Goal: Information Seeking & Learning: Learn about a topic

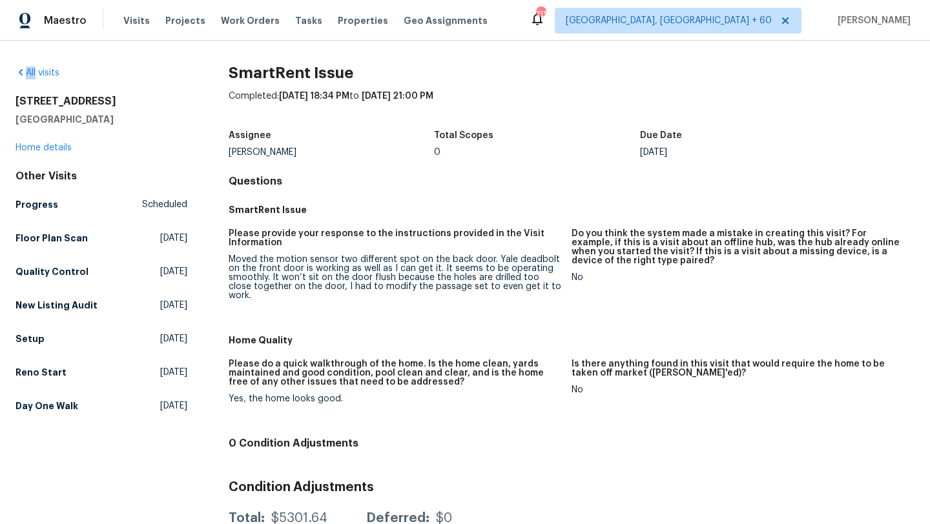
click at [24, 67] on div "All visits" at bounding box center [101, 73] width 172 height 13
click at [23, 74] on icon at bounding box center [20, 72] width 10 height 10
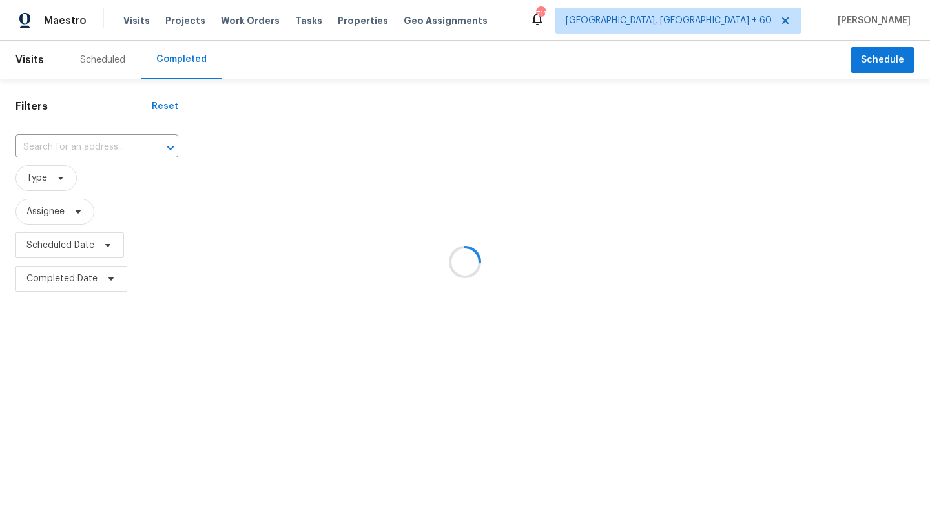
click at [68, 143] on div at bounding box center [465, 262] width 930 height 524
click at [70, 146] on div at bounding box center [465, 262] width 930 height 524
click at [75, 147] on div at bounding box center [465, 262] width 930 height 524
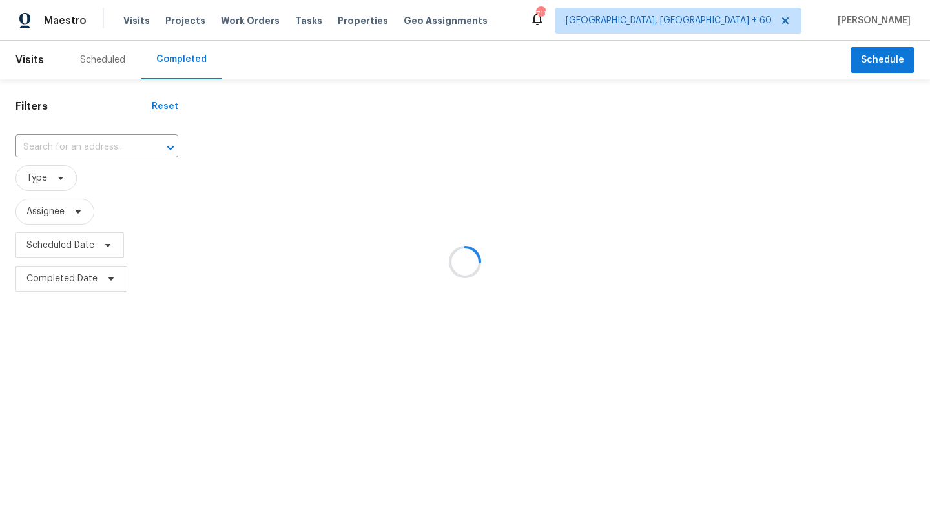
click at [75, 145] on div at bounding box center [465, 262] width 930 height 524
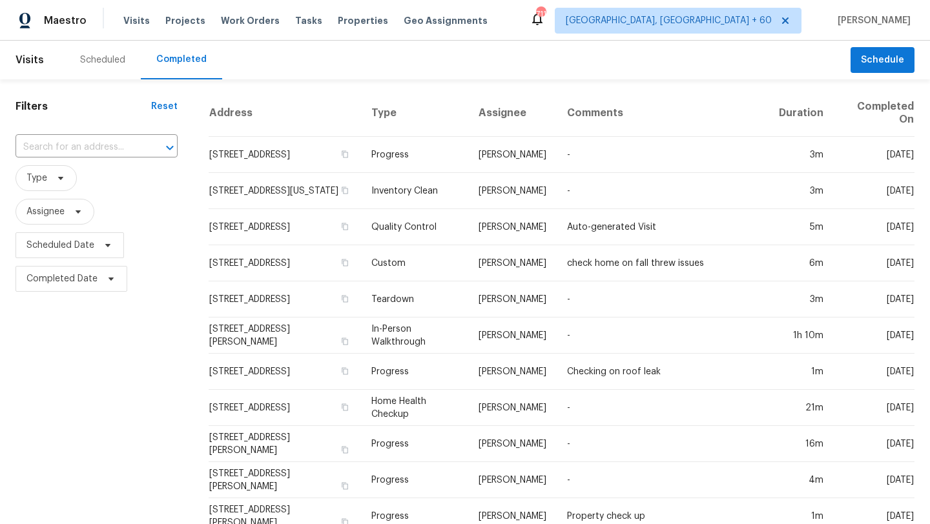
click at [75, 145] on input "text" at bounding box center [78, 148] width 126 height 20
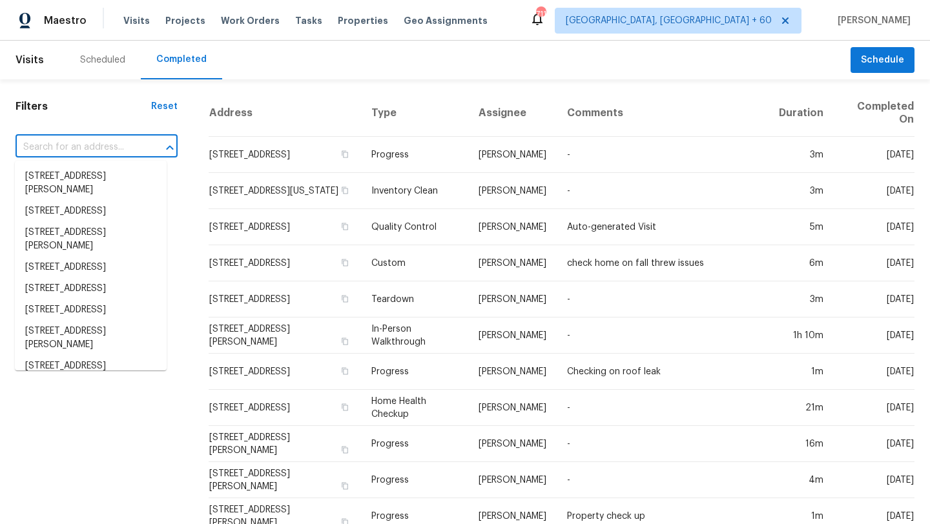
paste input "[STREET_ADDRESS][US_STATE] ([US_STATE][GEOGRAPHIC_DATA])"
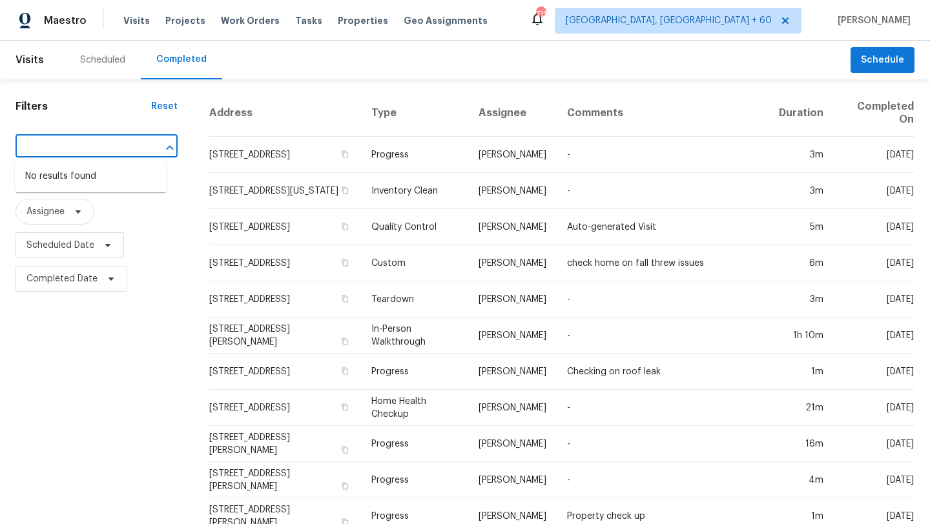
drag, startPoint x: 134, startPoint y: 147, endPoint x: 76, endPoint y: 146, distance: 58.1
click at [76, 146] on div "[STREET_ADDRESS][US_STATE] ([US_STATE][GEOGRAPHIC_DATA]) ​" at bounding box center [96, 148] width 162 height 20
drag, startPoint x: 76, startPoint y: 146, endPoint x: 141, endPoint y: 145, distance: 65.2
click at [141, 145] on div "[STREET_ADDRESS][US_STATE] ([US_STATE][GEOGRAPHIC_DATA]) ​" at bounding box center [96, 148] width 162 height 20
type input "[STREET_ADDRESS][US_STATE]"
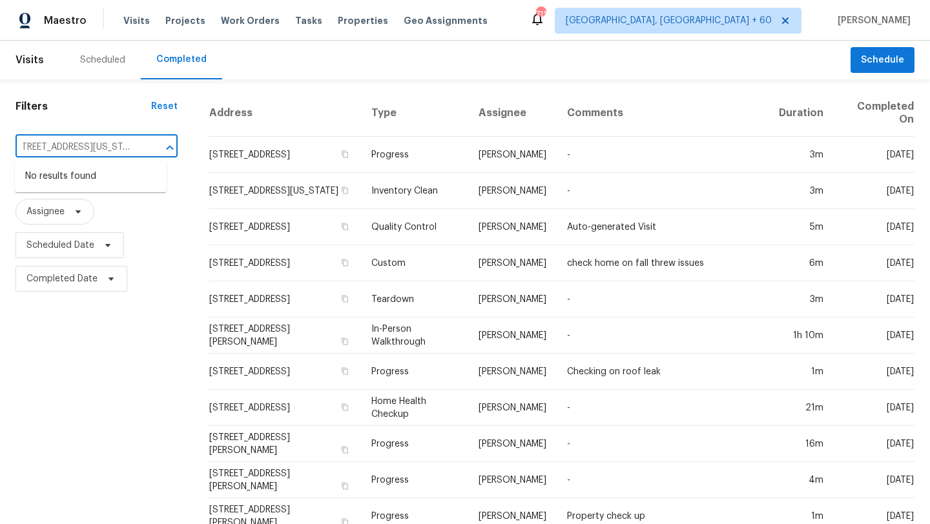
scroll to position [0, 69]
click at [97, 179] on li "[STREET_ADDRESS][US_STATE]" at bounding box center [91, 176] width 152 height 21
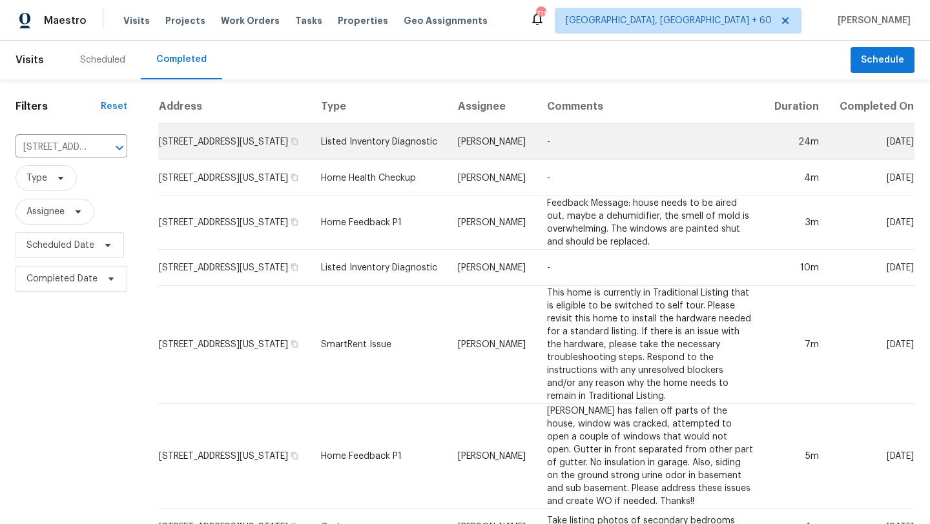
click at [267, 160] on td "[STREET_ADDRESS][US_STATE]" at bounding box center [234, 142] width 152 height 36
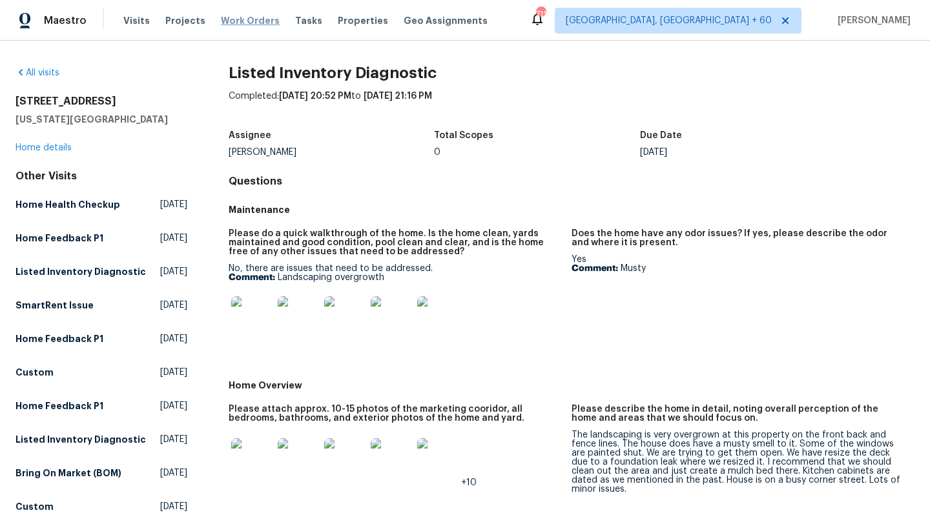
click at [231, 18] on span "Work Orders" at bounding box center [250, 20] width 59 height 13
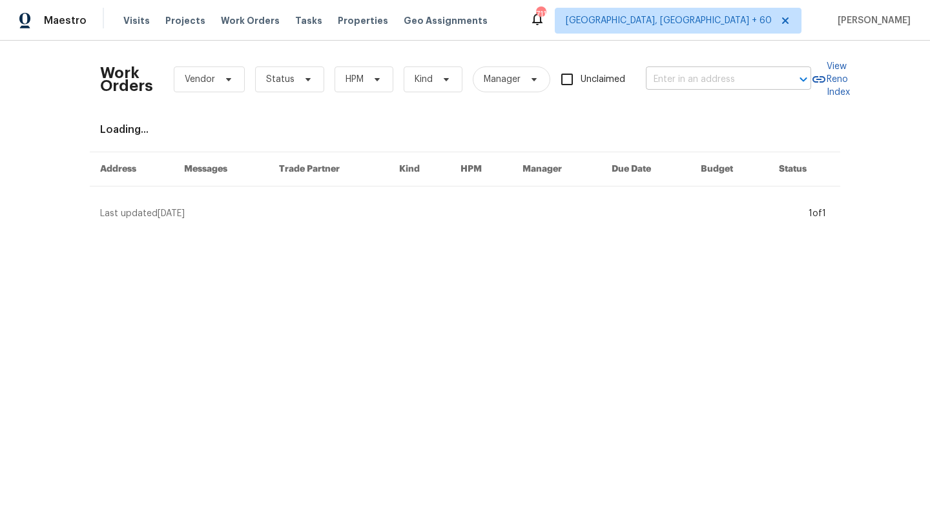
click at [683, 79] on input "text" at bounding box center [710, 80] width 129 height 20
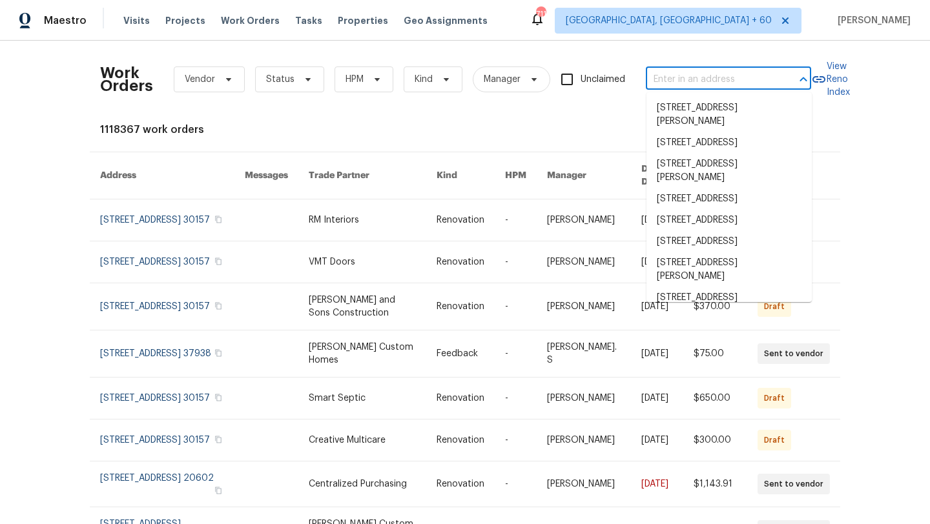
paste input "[STREET_ADDRESS][US_STATE] ([US_STATE][GEOGRAPHIC_DATA])"
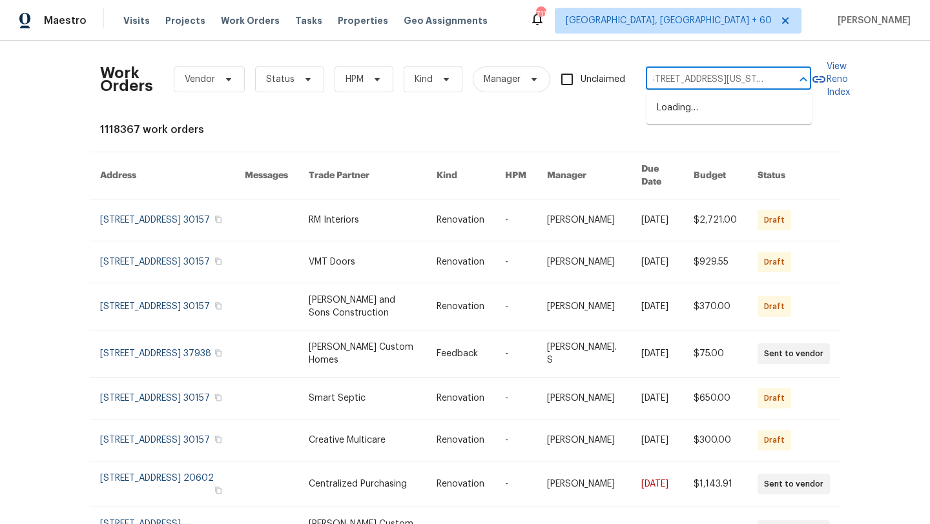
scroll to position [0, 56]
type input "[STREET_ADDRESS][US_STATE]"
click at [688, 116] on li "[STREET_ADDRESS][US_STATE]" at bounding box center [728, 108] width 165 height 21
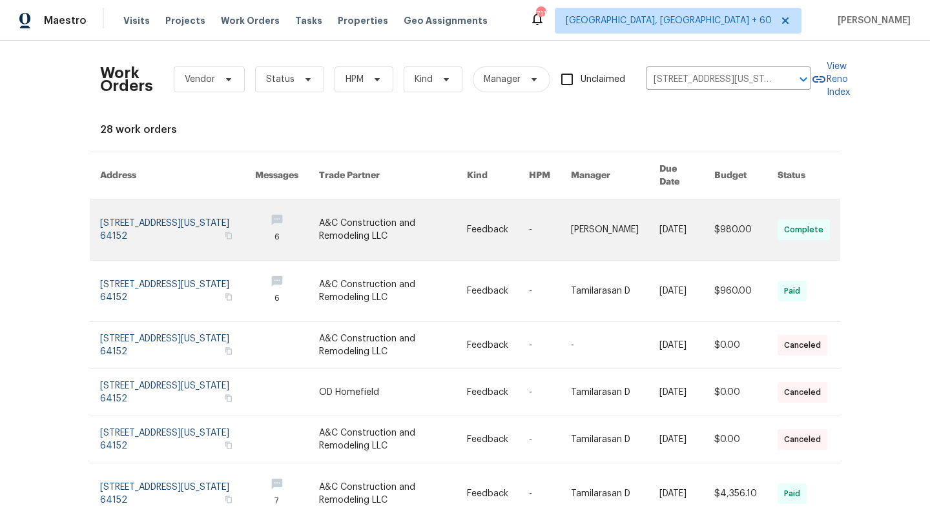
click at [301, 213] on link at bounding box center [287, 230] width 64 height 61
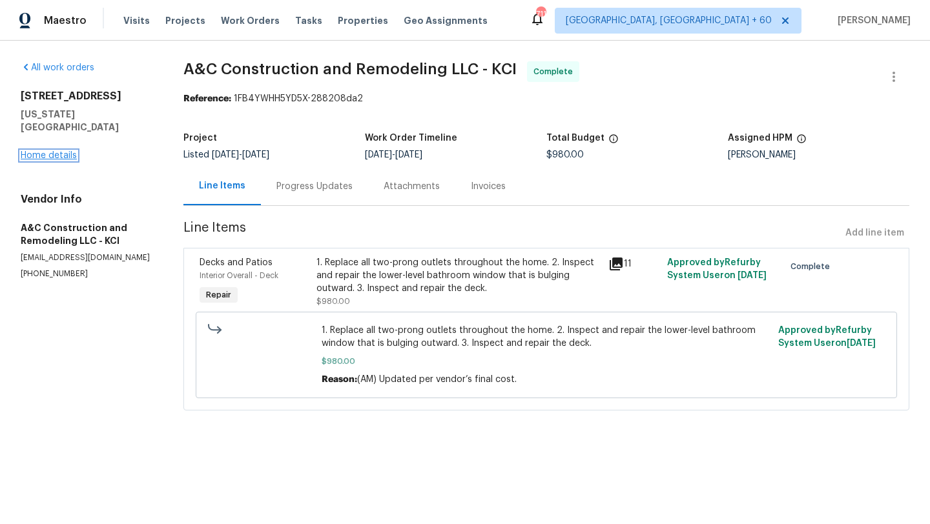
click at [39, 151] on link "Home details" at bounding box center [49, 155] width 56 height 9
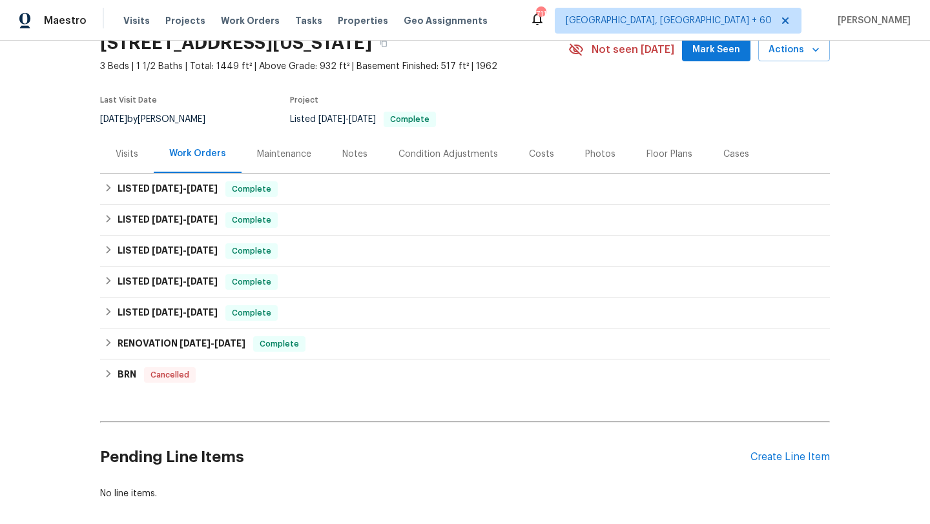
scroll to position [69, 0]
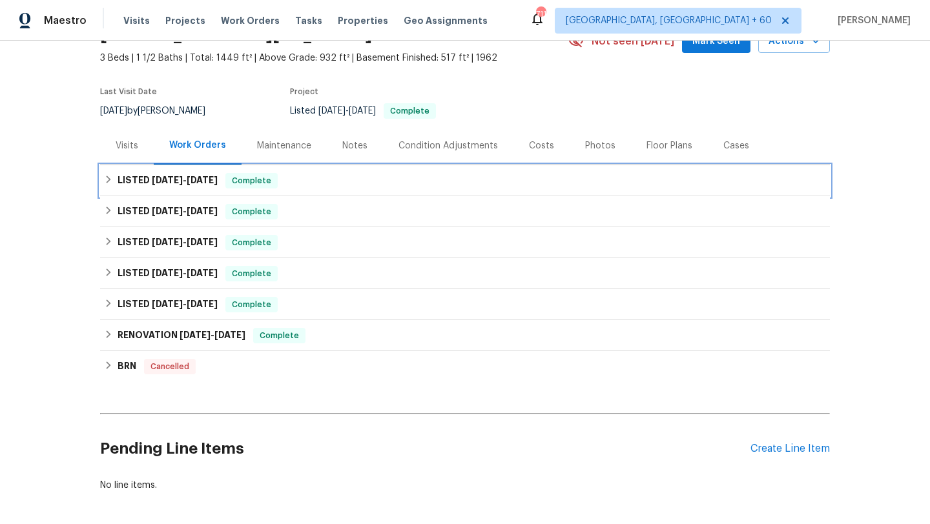
click at [346, 185] on div "LISTED [DATE] - [DATE] Complete" at bounding box center [465, 180] width 722 height 15
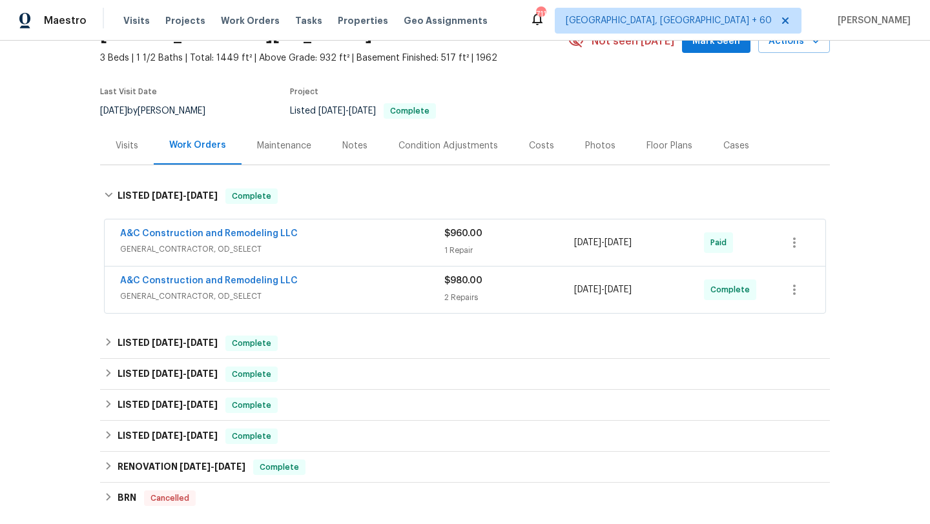
click at [370, 300] on span "GENERAL_CONTRACTOR, OD_SELECT" at bounding box center [282, 296] width 324 height 13
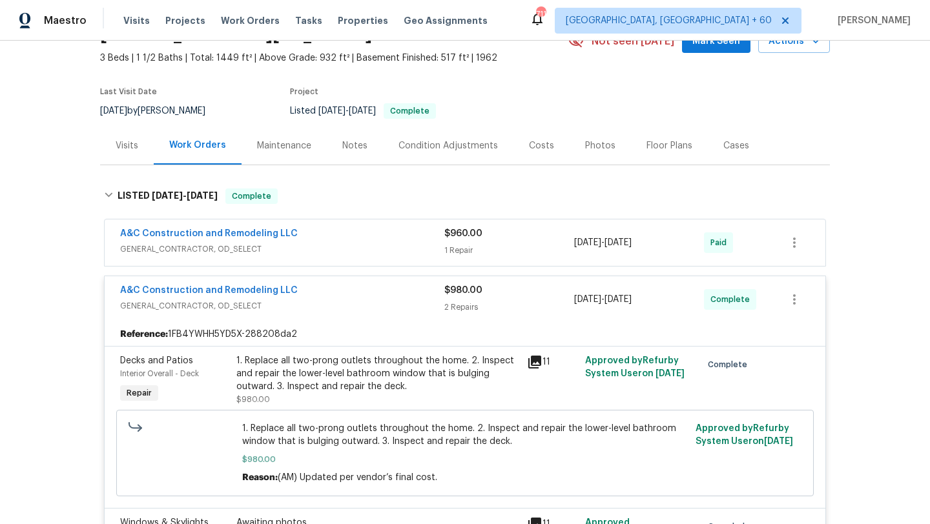
click at [365, 243] on span "GENERAL_CONTRACTOR, OD_SELECT" at bounding box center [282, 249] width 324 height 13
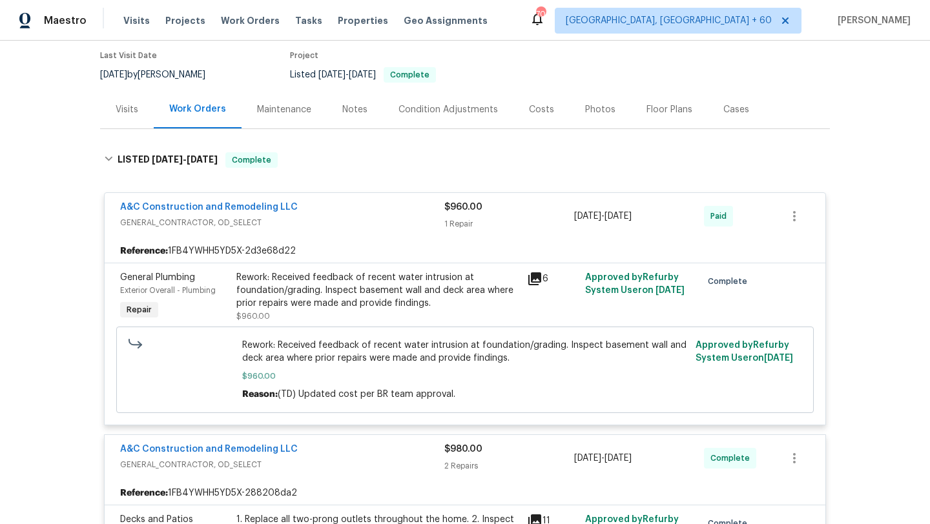
scroll to position [115, 0]
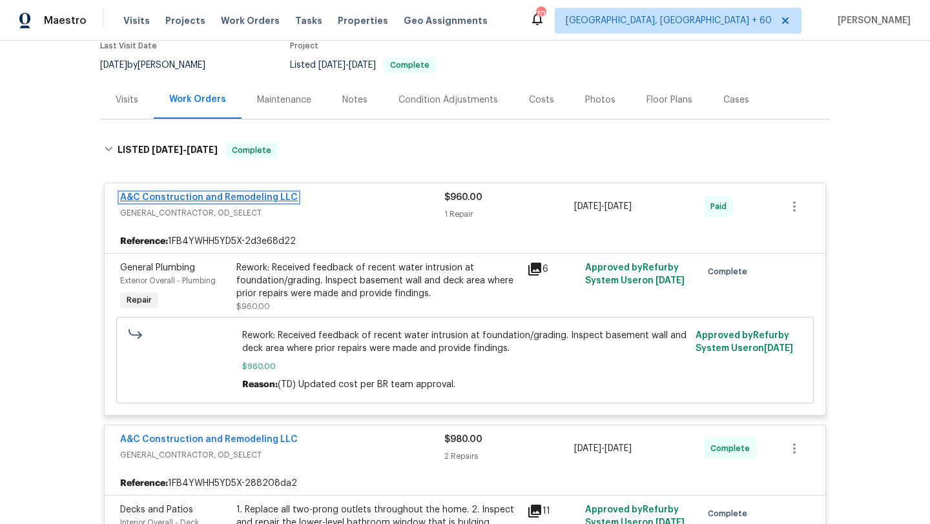
click at [199, 197] on link "A&C Construction and Remodeling LLC" at bounding box center [209, 197] width 178 height 9
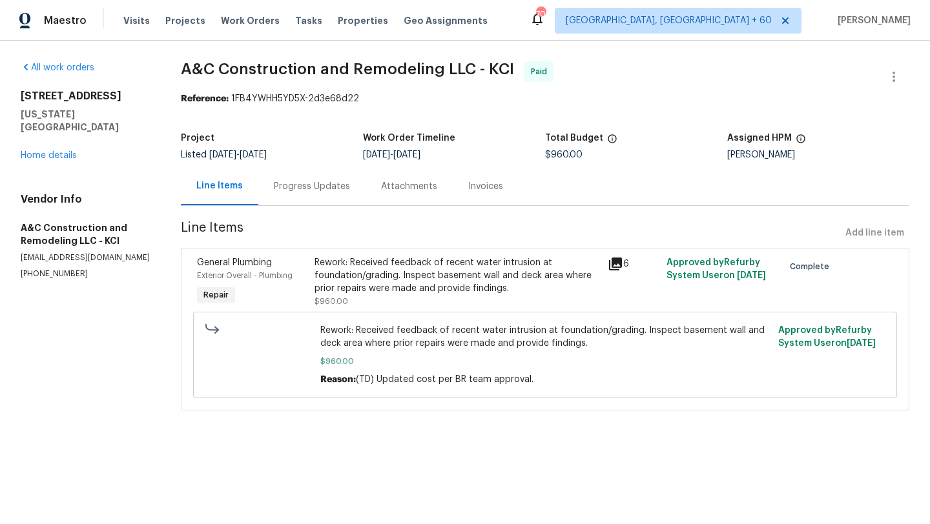
click at [347, 187] on div "Progress Updates" at bounding box center [311, 186] width 107 height 38
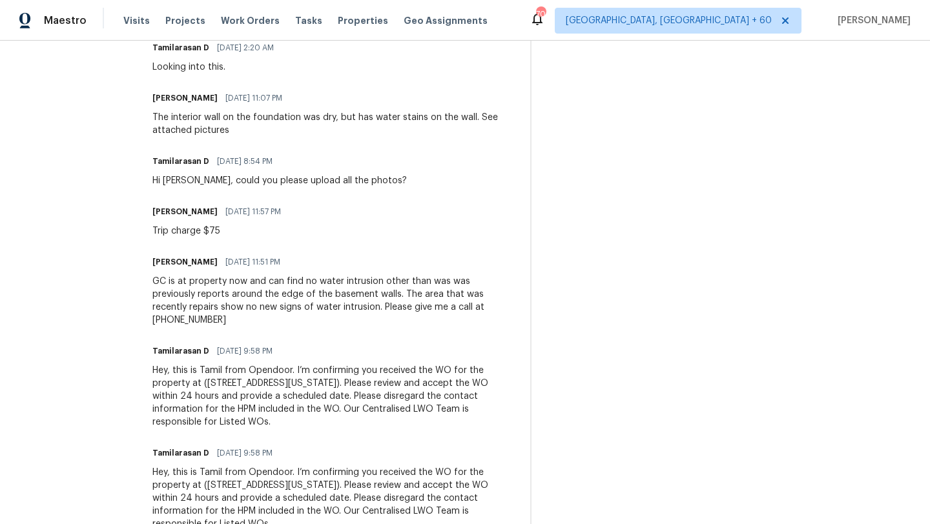
scroll to position [1185, 0]
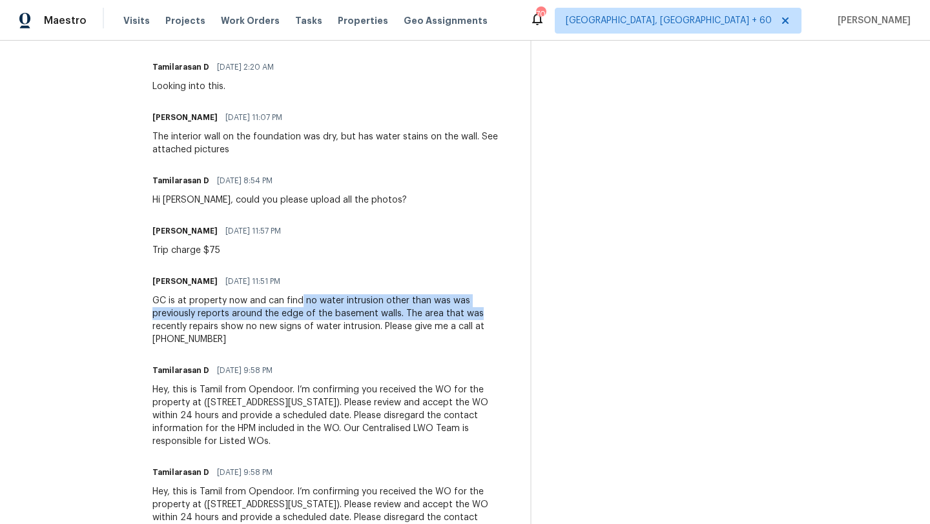
drag, startPoint x: 322, startPoint y: 300, endPoint x: 506, endPoint y: 311, distance: 185.0
click at [506, 311] on div "GC is at property now and can find no water intrusion other than was was previo…" at bounding box center [333, 320] width 362 height 52
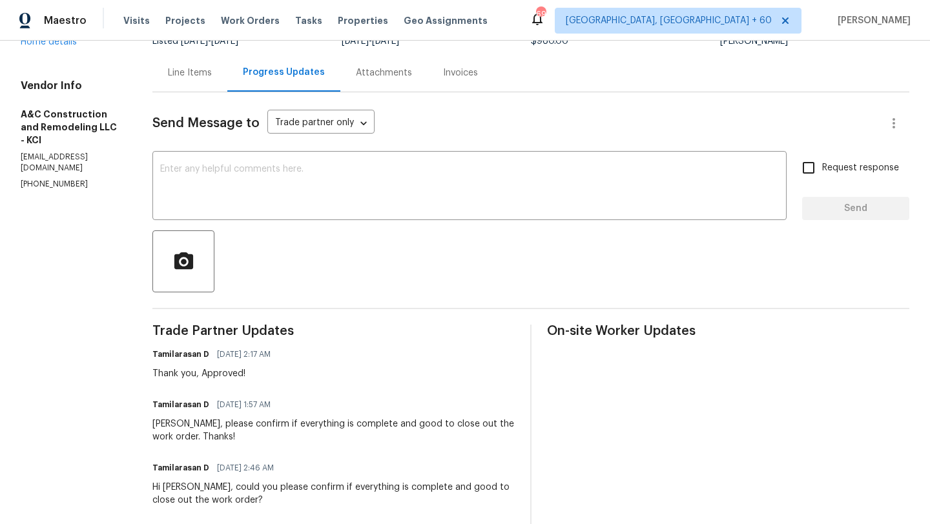
scroll to position [0, 0]
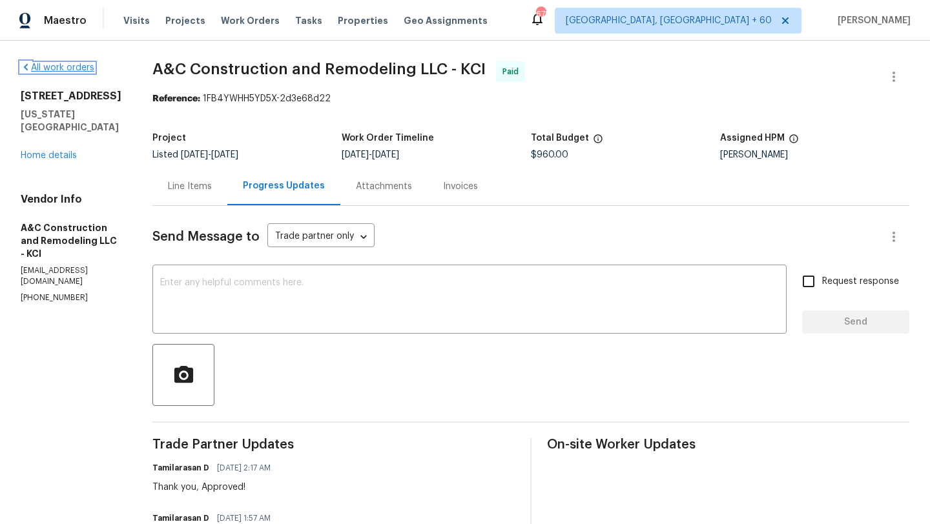
click at [61, 64] on link "All work orders" at bounding box center [58, 67] width 74 height 9
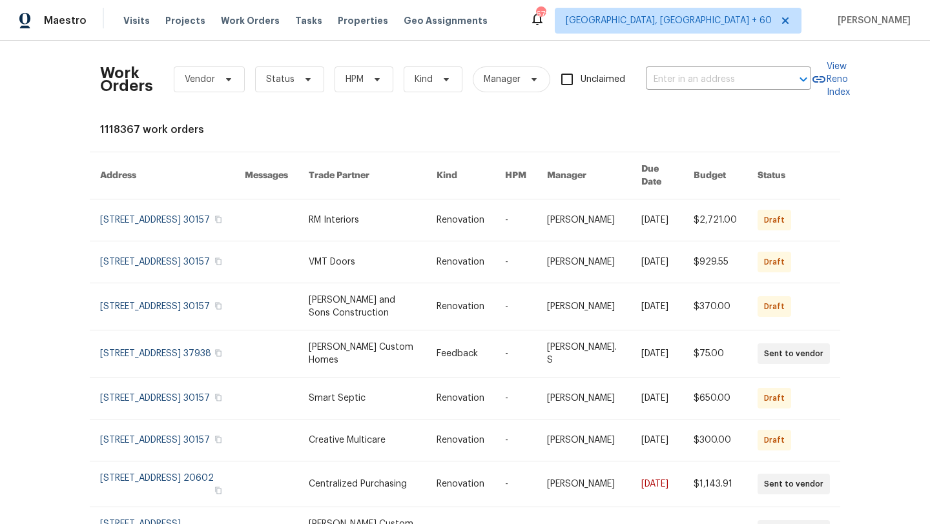
click at [359, 122] on div "Work Orders Vendor Status HPM Kind Manager Unclaimed ​ View Reno Index 1118367 …" at bounding box center [465, 364] width 730 height 626
click at [231, 15] on span "Work Orders" at bounding box center [250, 20] width 59 height 13
click at [679, 78] on input "text" at bounding box center [710, 80] width 129 height 20
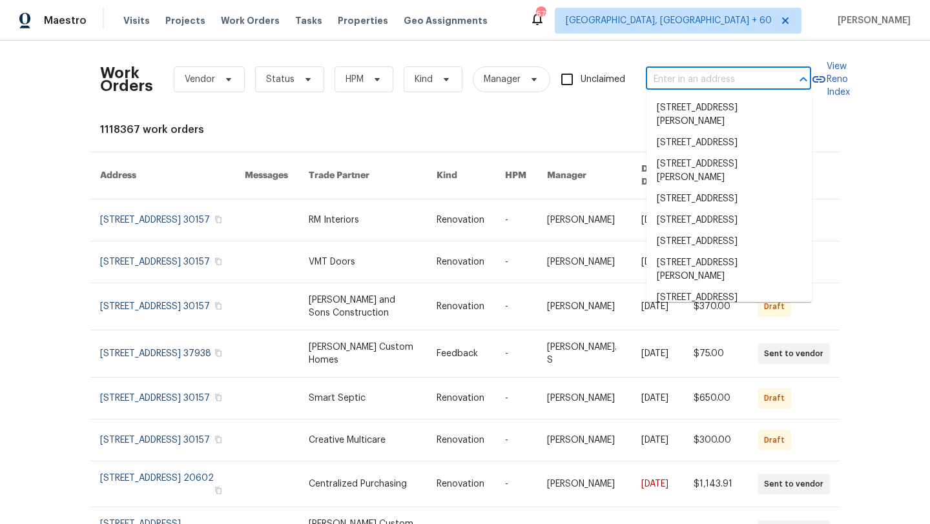
paste input "[STREET_ADDRESS][PERSON_NAME]"
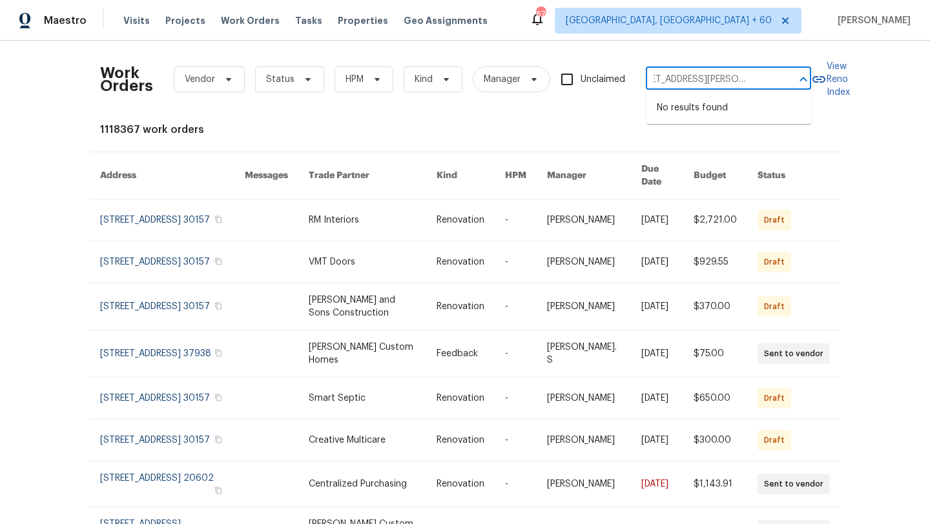
drag, startPoint x: 779, startPoint y: 80, endPoint x: 693, endPoint y: 79, distance: 85.9
click at [693, 79] on div "[STREET_ADDRESS][PERSON_NAME] ​" at bounding box center [728, 80] width 165 height 20
drag, startPoint x: 693, startPoint y: 79, endPoint x: 802, endPoint y: 79, distance: 109.1
click at [802, 79] on div "[STREET_ADDRESS][PERSON_NAME] ​" at bounding box center [728, 80] width 165 height 20
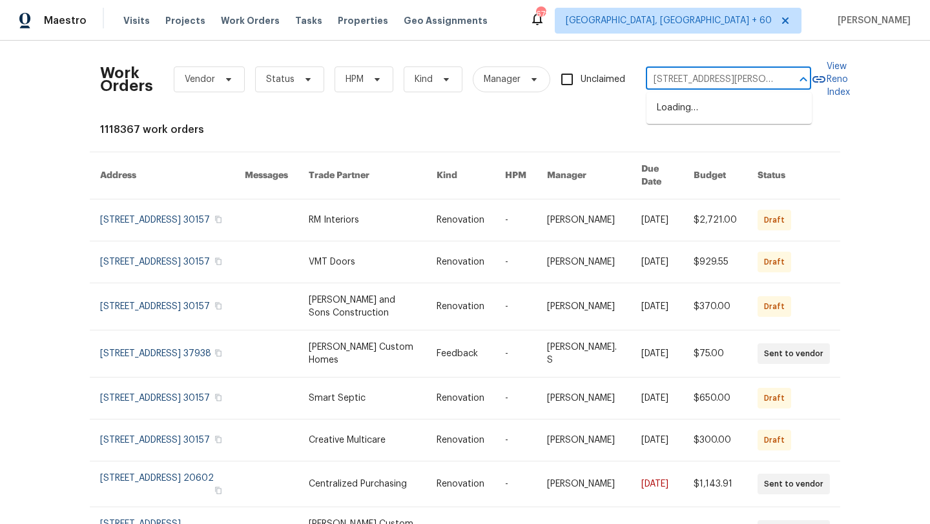
type input "[STREET_ADDRESS][PERSON_NAME]"
click at [756, 102] on li "[STREET_ADDRESS][PERSON_NAME]" at bounding box center [728, 115] width 165 height 35
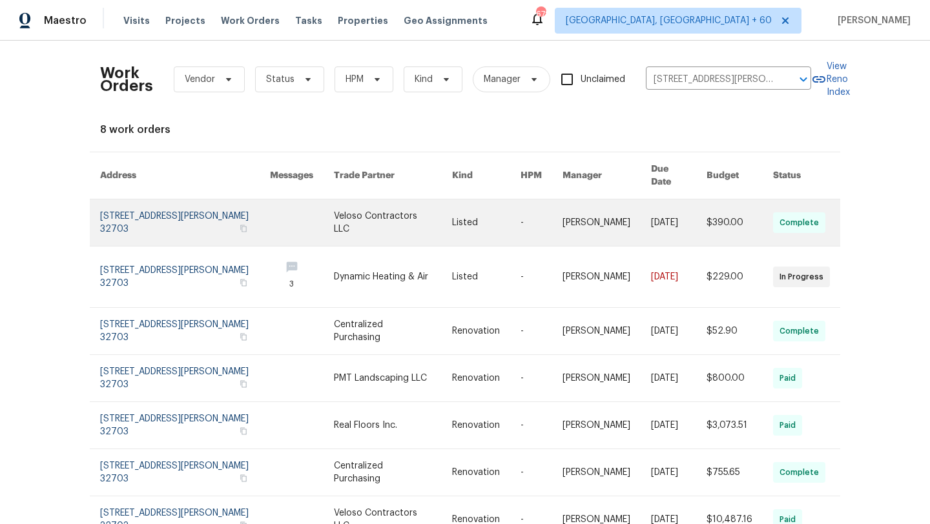
click at [170, 201] on link at bounding box center [185, 223] width 170 height 46
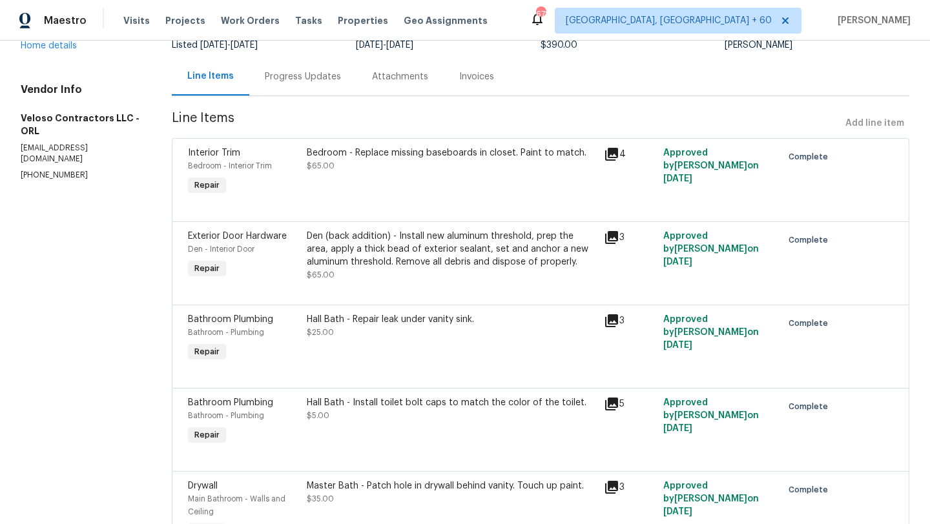
scroll to position [192, 0]
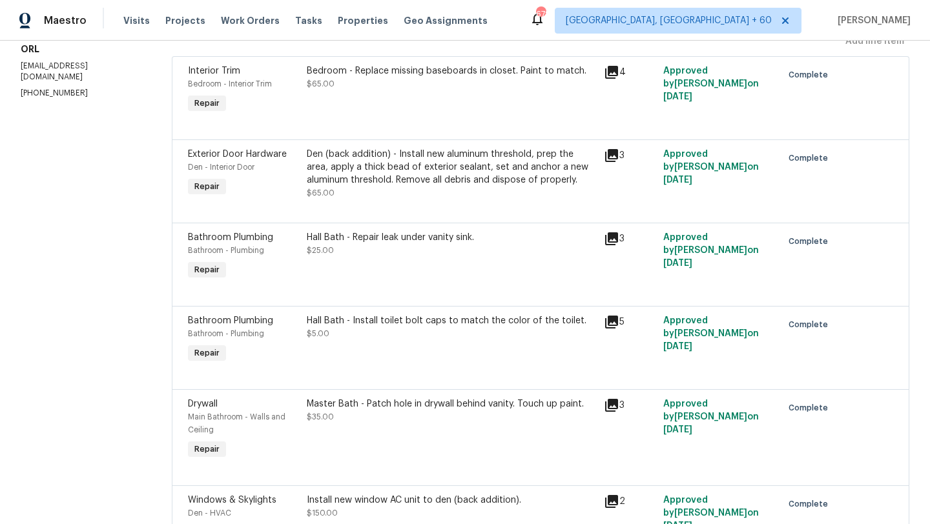
click at [236, 245] on div "Bathroom - Plumbing" at bounding box center [243, 250] width 111 height 13
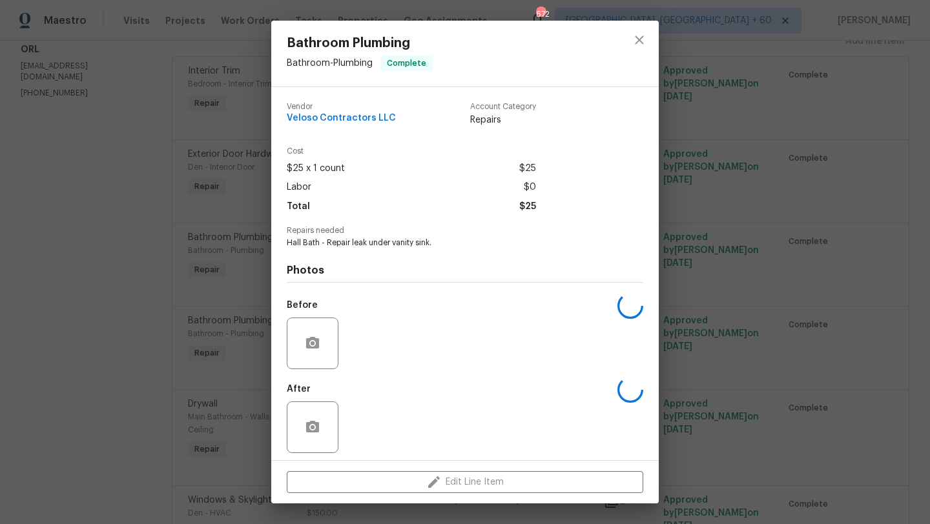
click at [232, 243] on div "Bathroom Plumbing Bathroom - Plumbing Complete Vendor Veloso Contractors LLC Ac…" at bounding box center [465, 262] width 930 height 524
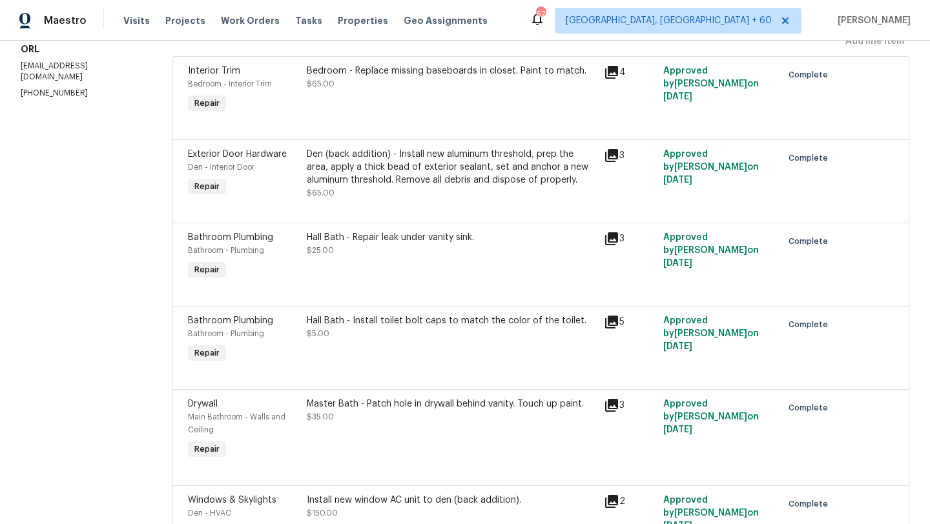
click at [810, 243] on span "Complete" at bounding box center [811, 241] width 45 height 13
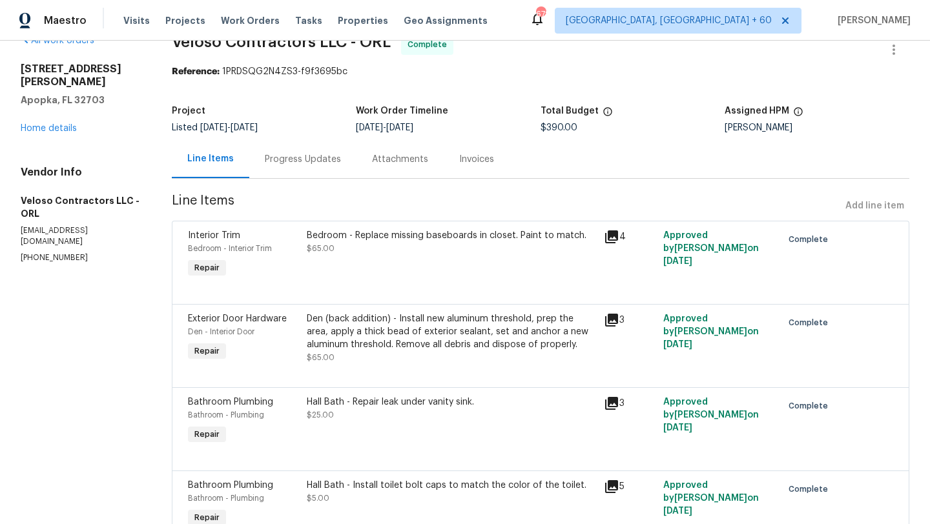
scroll to position [29, 0]
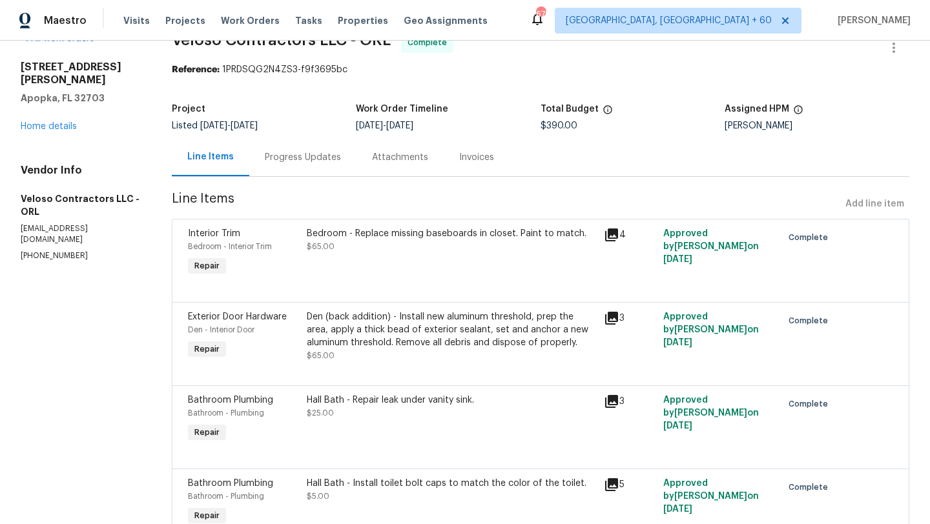
click at [294, 143] on div "Progress Updates" at bounding box center [302, 157] width 107 height 38
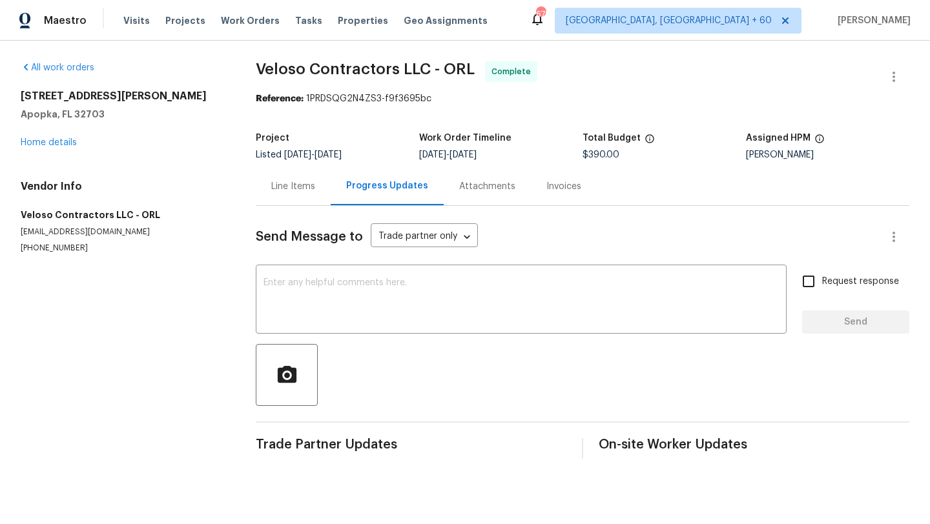
click at [295, 151] on span "[DATE]" at bounding box center [297, 154] width 27 height 9
click at [295, 176] on div "Line Items" at bounding box center [293, 186] width 75 height 38
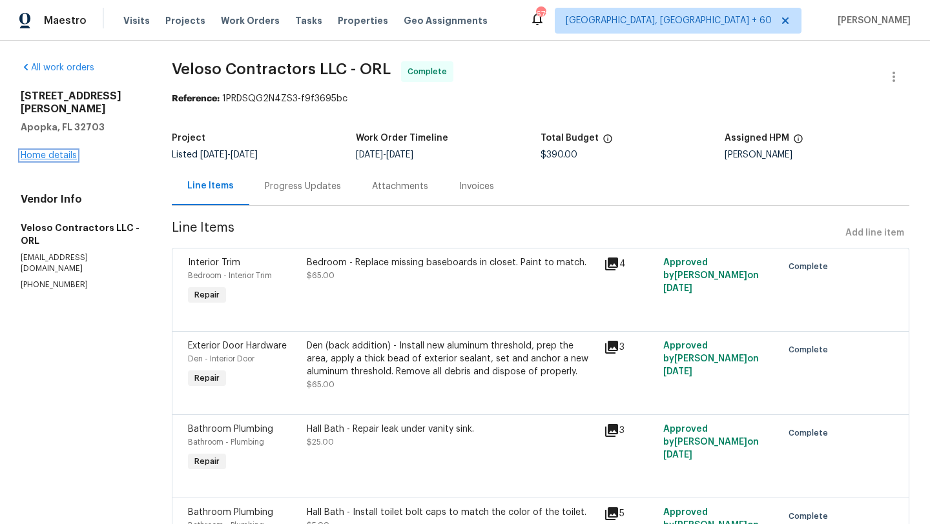
click at [37, 151] on link "Home details" at bounding box center [49, 155] width 56 height 9
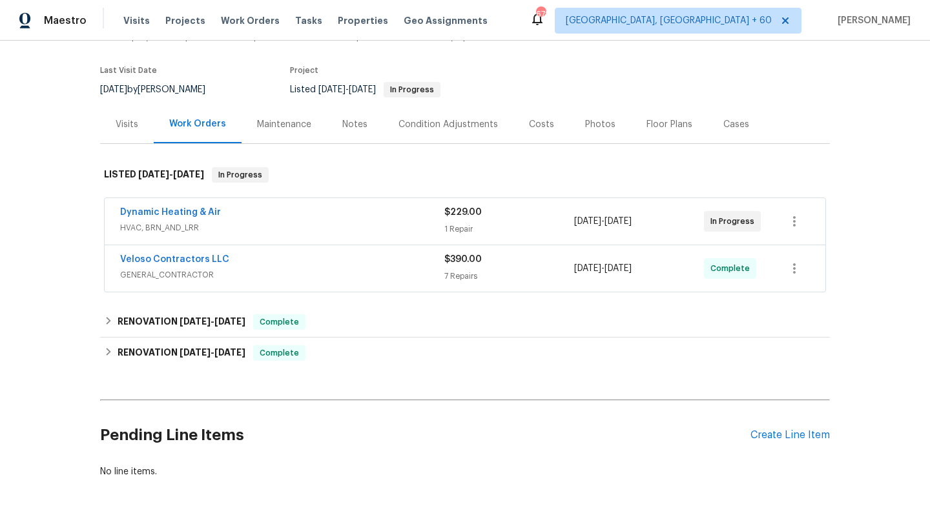
scroll to position [123, 0]
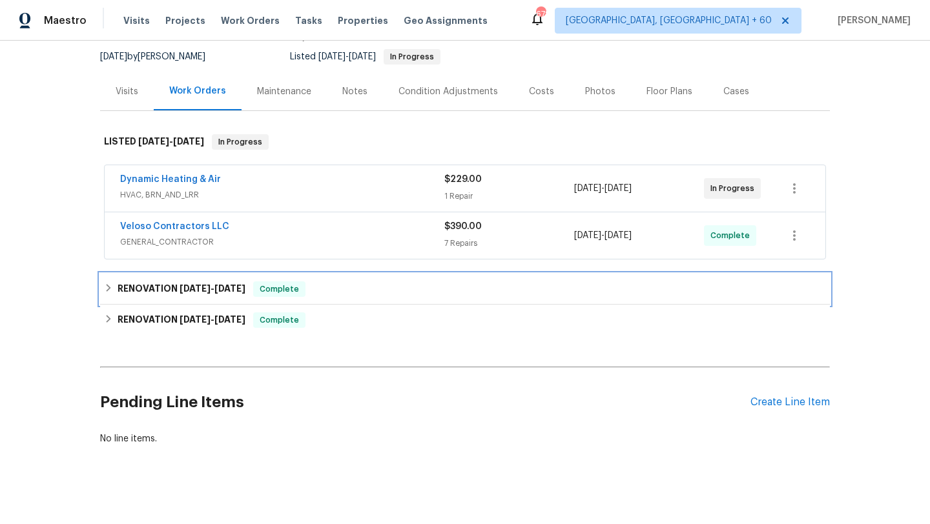
click at [108, 291] on icon at bounding box center [108, 288] width 9 height 9
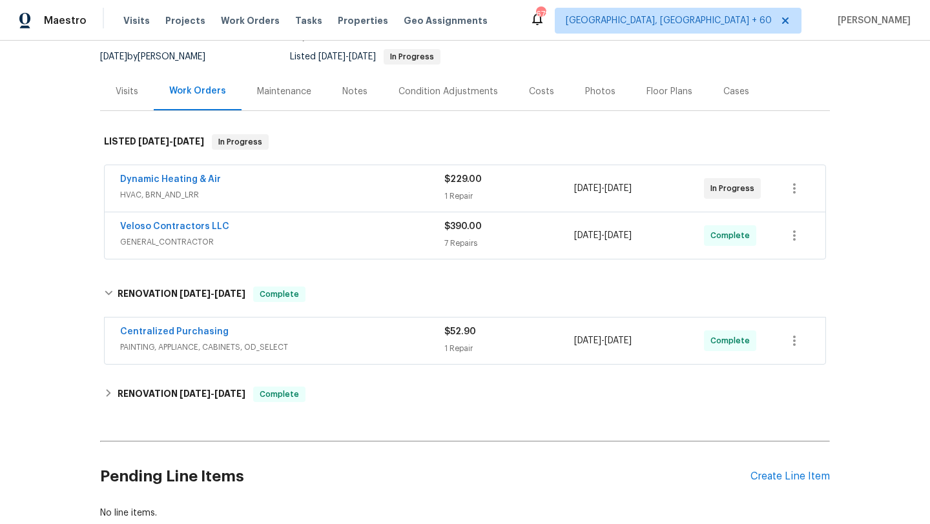
click at [104, 411] on div "Back to all projects [STREET_ADDRESS][PERSON_NAME] 3 Beds | 1 1/2 Baths | Total…" at bounding box center [465, 231] width 730 height 597
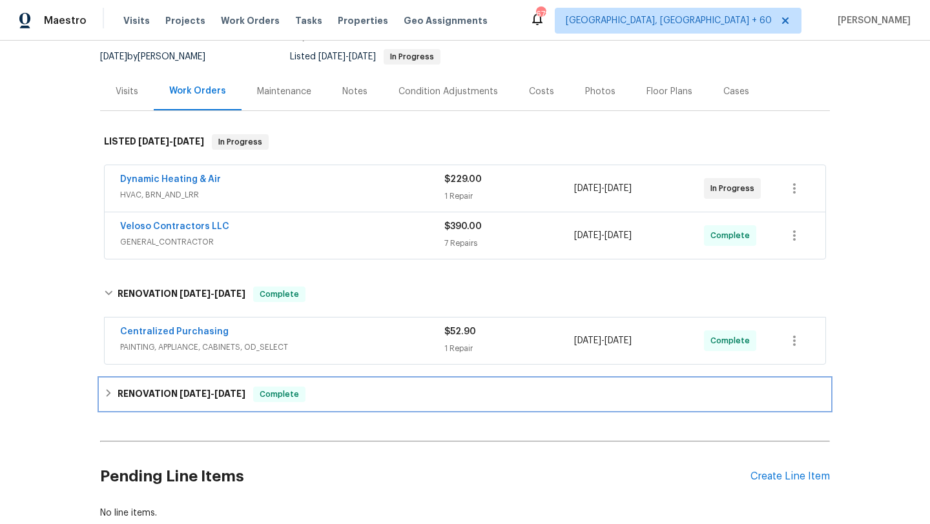
click at [104, 397] on icon at bounding box center [108, 393] width 9 height 9
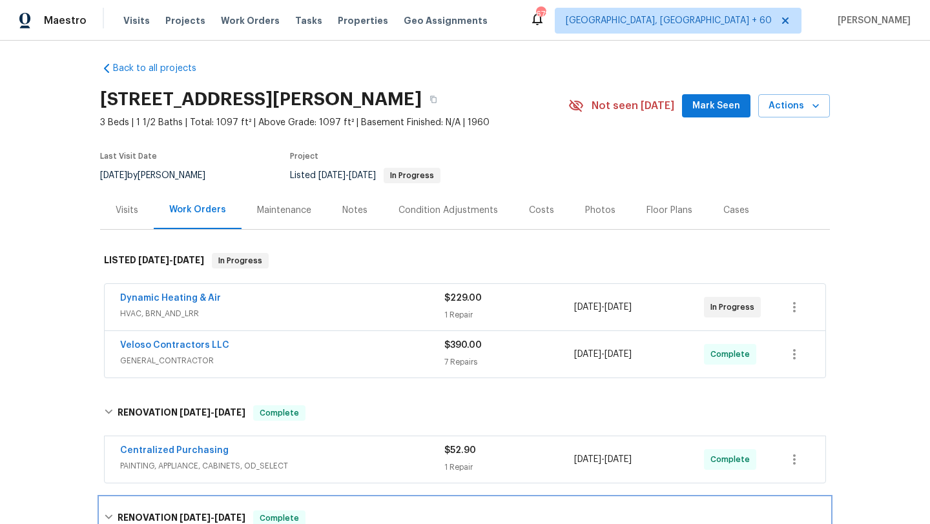
scroll to position [0, 0]
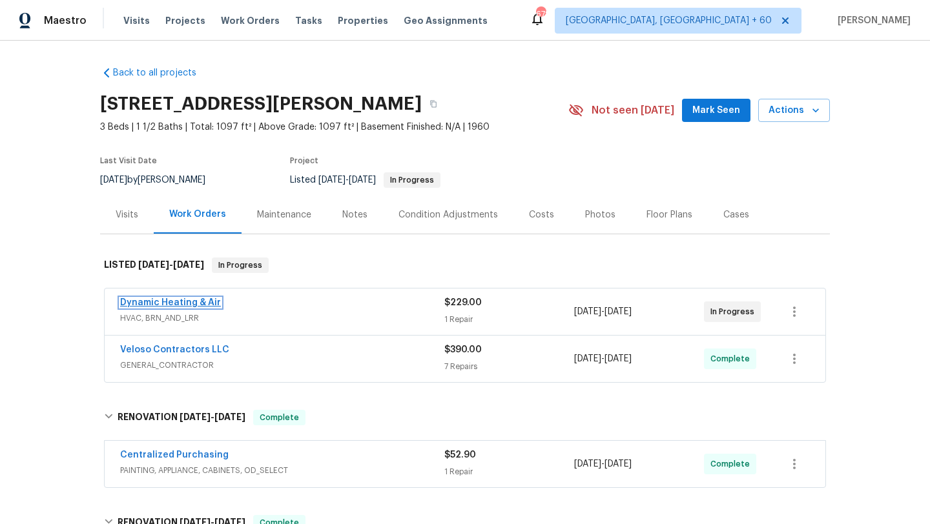
click at [191, 302] on link "Dynamic Heating & Air" at bounding box center [170, 302] width 101 height 9
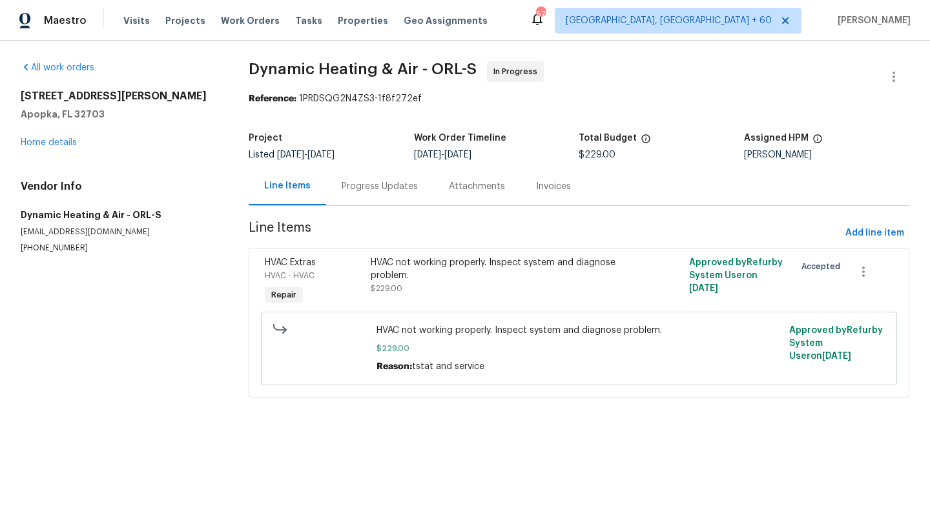
click at [295, 265] on span "HVAC Extras" at bounding box center [290, 262] width 51 height 9
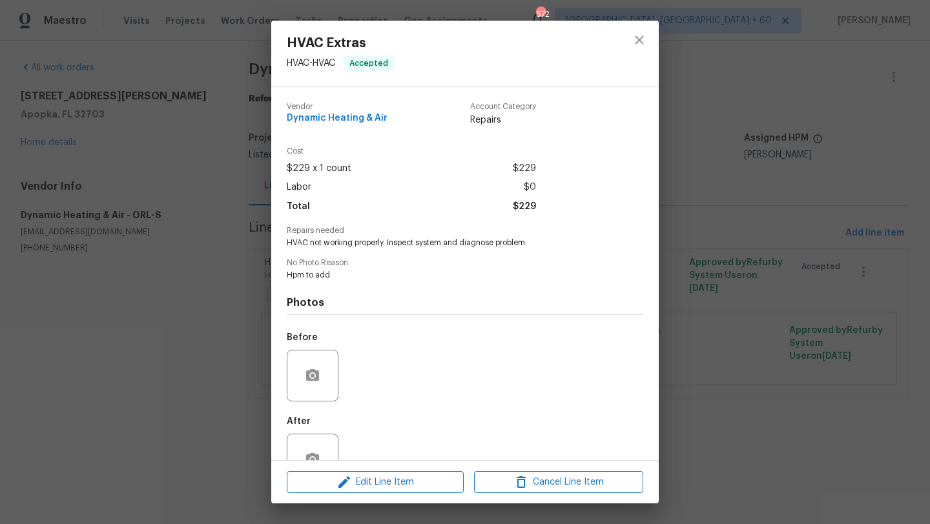
scroll to position [38, 0]
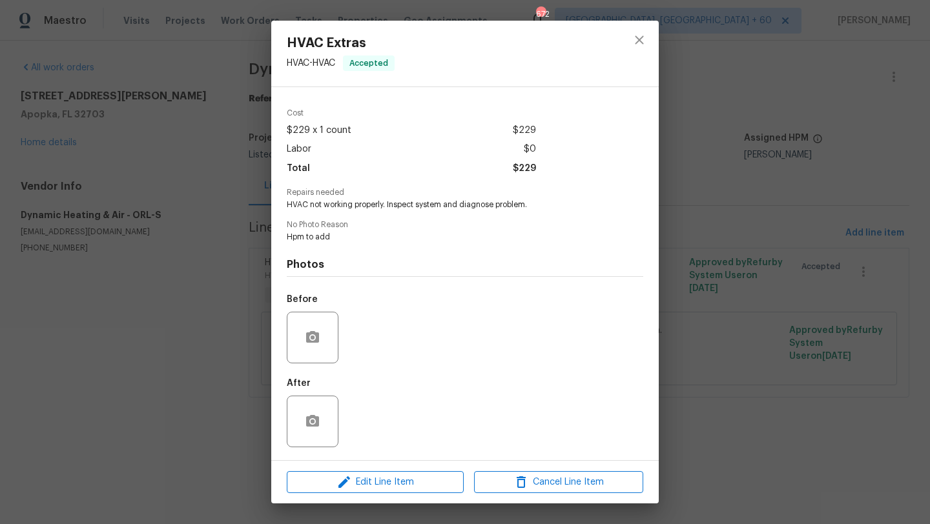
click at [214, 378] on div "HVAC Extras HVAC - HVAC Accepted Vendor Dynamic Heating & Air Account Category …" at bounding box center [465, 262] width 930 height 524
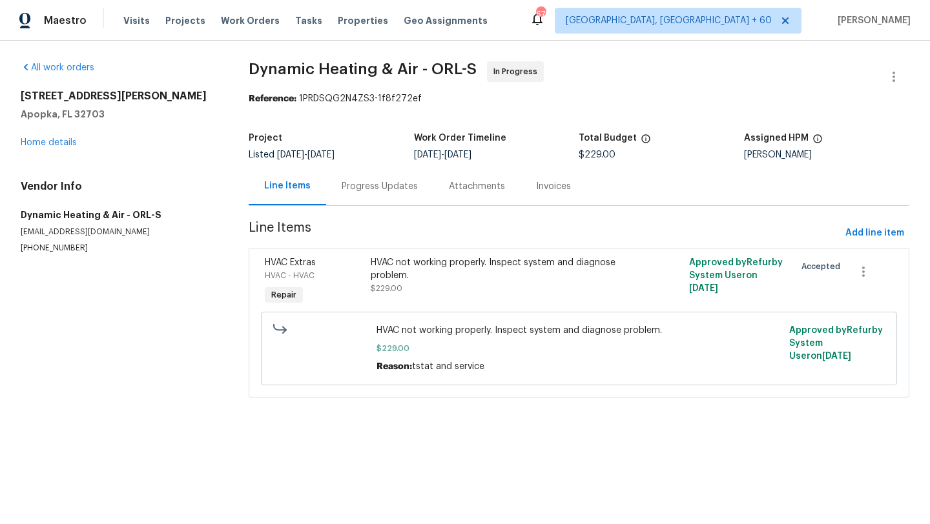
click at [378, 199] on div "Progress Updates" at bounding box center [379, 186] width 107 height 38
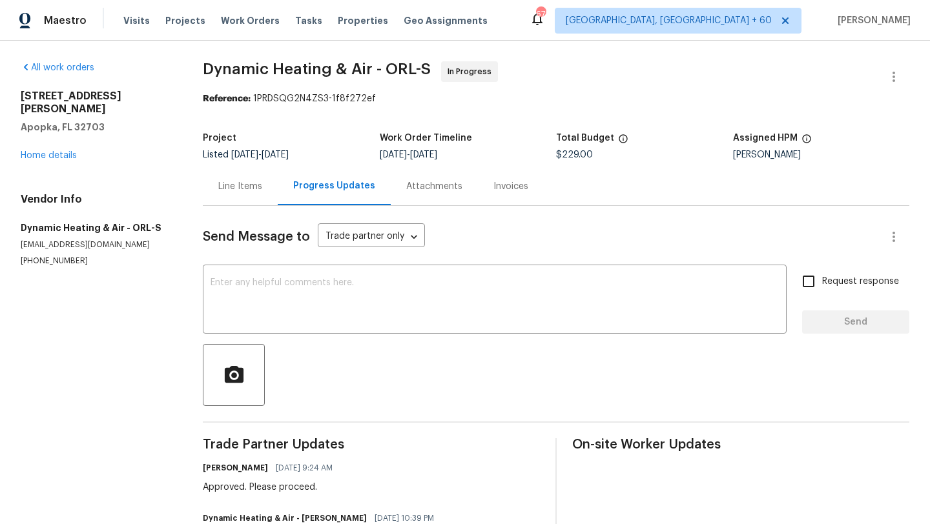
click at [249, 185] on div "Line Items" at bounding box center [240, 186] width 44 height 13
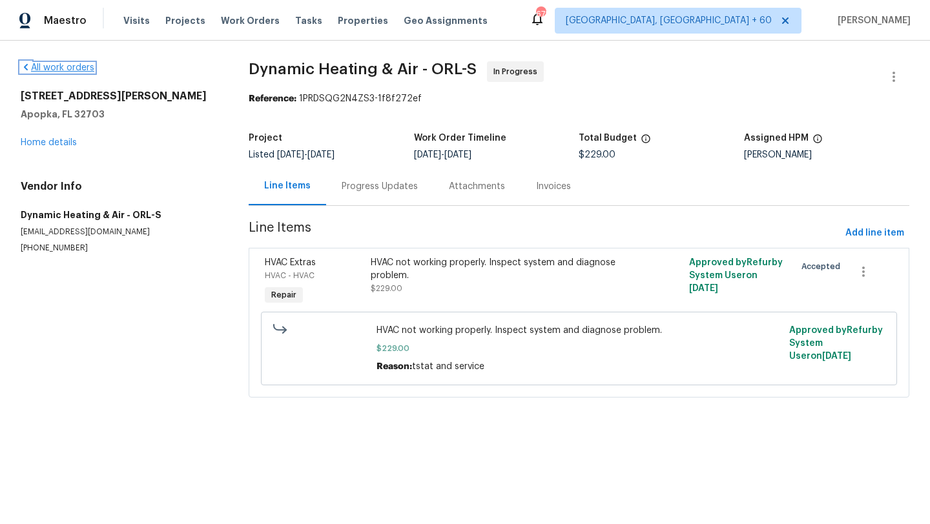
click at [37, 69] on link "All work orders" at bounding box center [58, 67] width 74 height 9
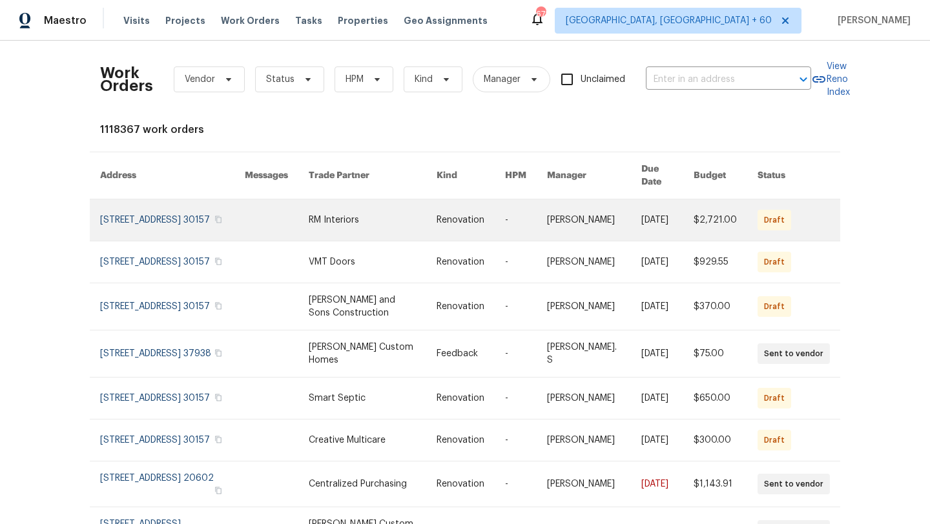
click at [155, 210] on link at bounding box center [172, 220] width 145 height 41
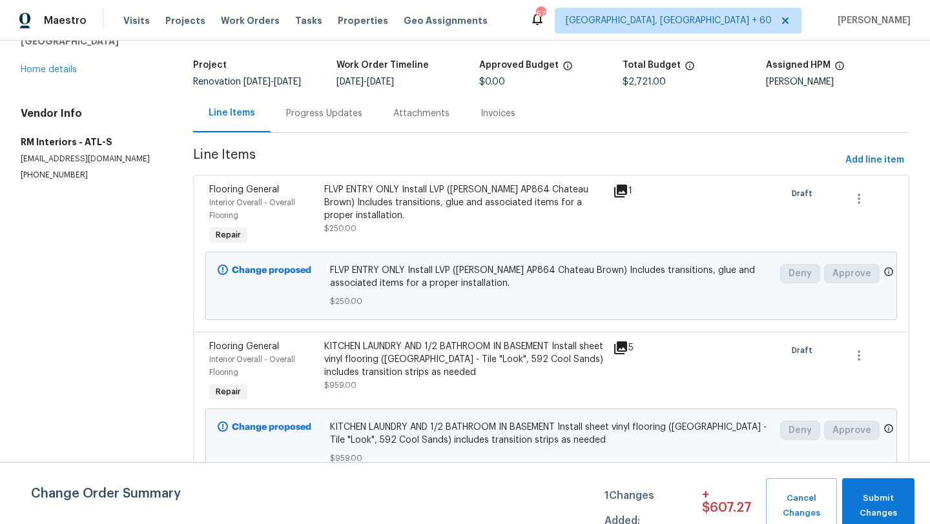
scroll to position [74, 0]
drag, startPoint x: 324, startPoint y: 119, endPoint x: 347, endPoint y: 145, distance: 34.8
click at [347, 145] on section "RM Interiors - ATL-S Draft Send to Vendor Reference: 36SD3ZCAT3MX1-c815e007b Pr…" at bounding box center [551, 324] width 716 height 674
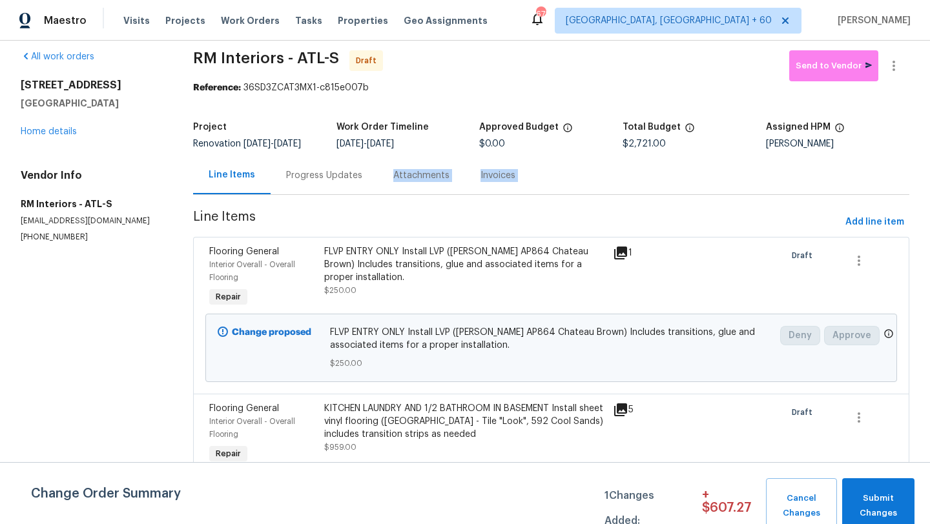
scroll to position [0, 0]
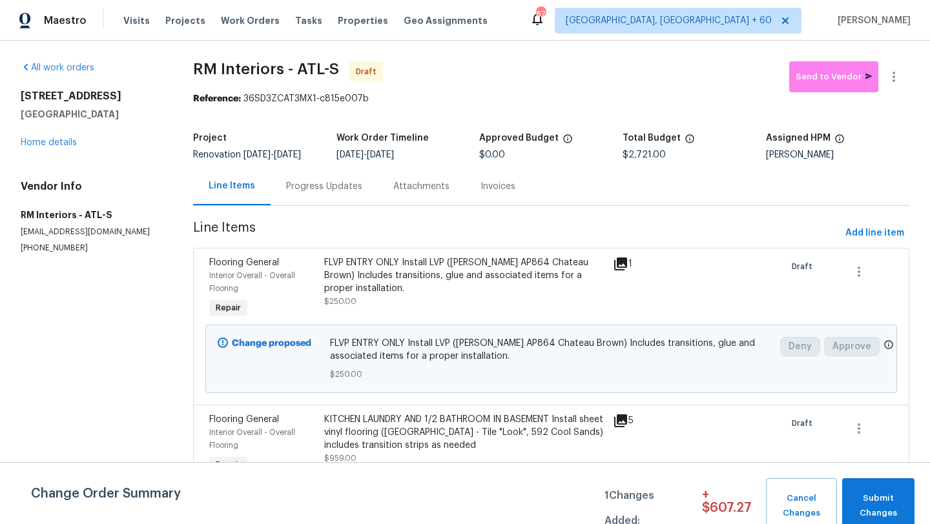
click at [351, 200] on div "Progress Updates" at bounding box center [324, 186] width 107 height 38
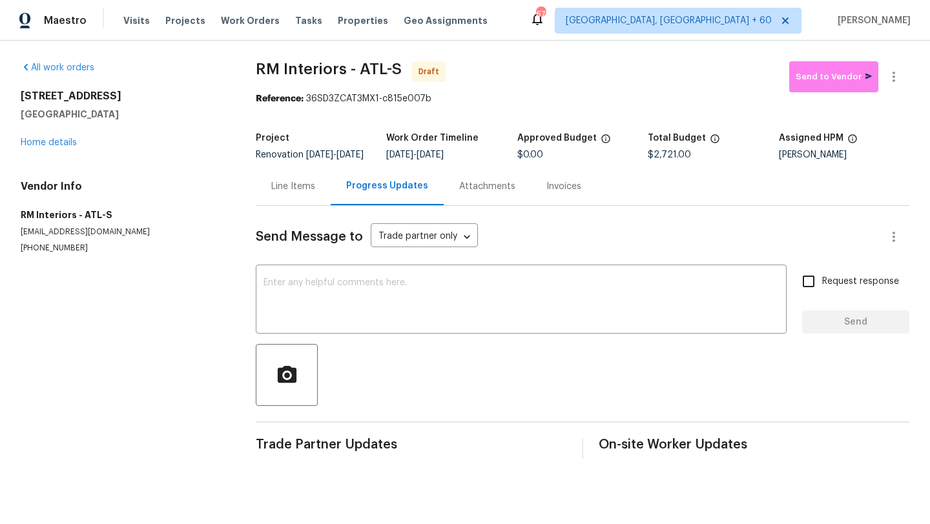
click at [309, 192] on div "Line Items" at bounding box center [293, 186] width 44 height 13
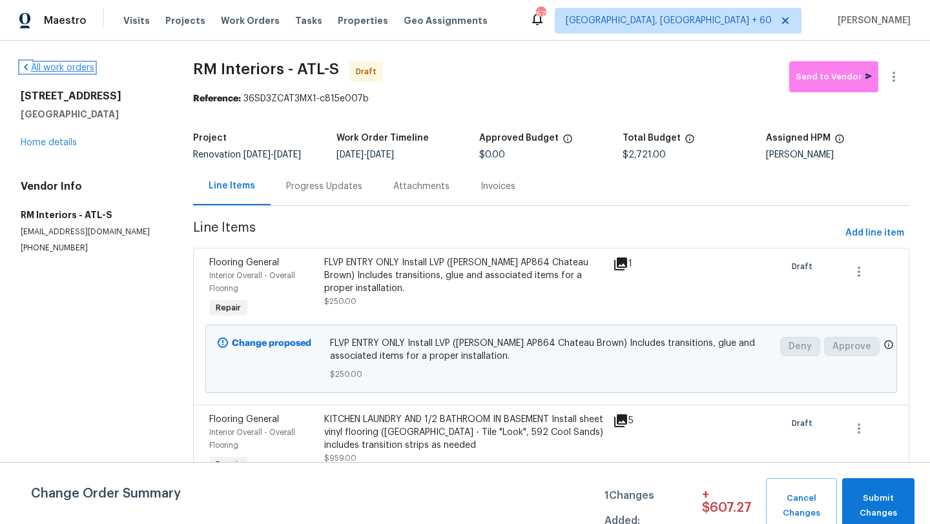
click at [30, 69] on link "All work orders" at bounding box center [58, 67] width 74 height 9
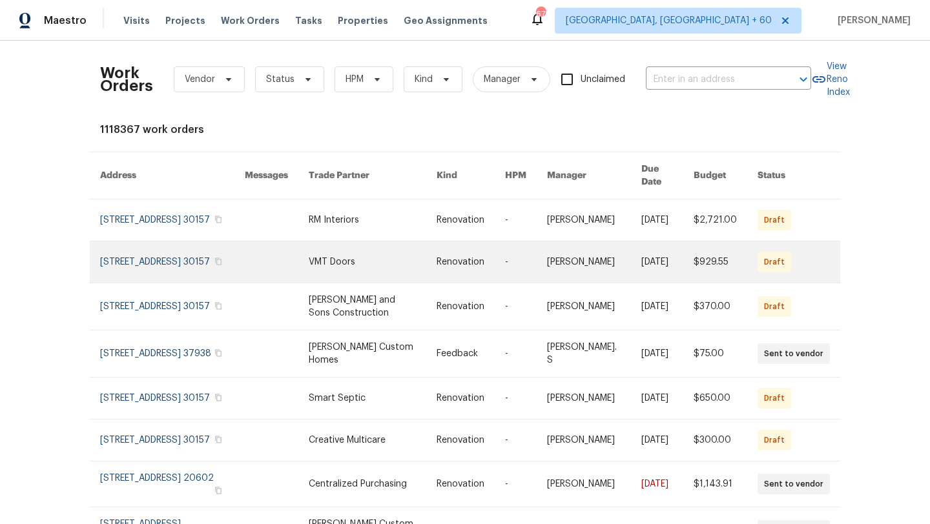
click at [154, 253] on link at bounding box center [172, 262] width 145 height 41
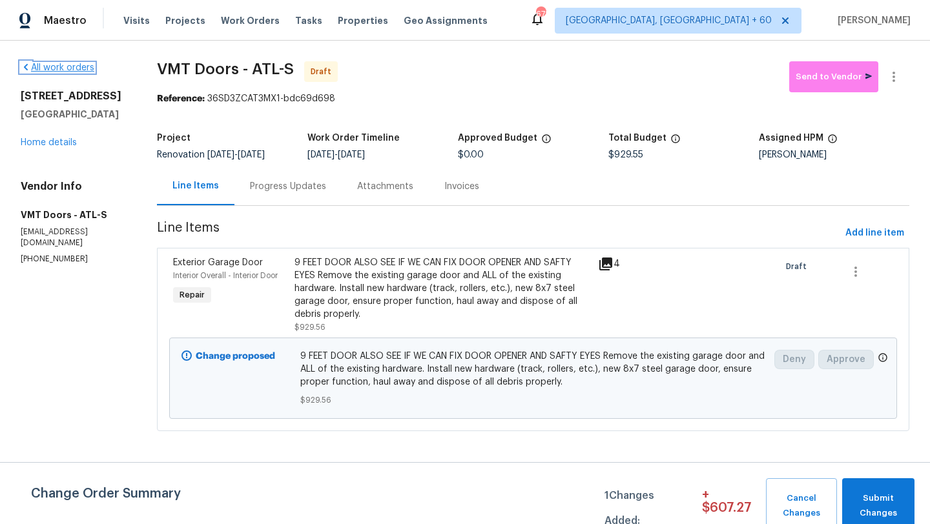
click at [24, 72] on icon at bounding box center [26, 67] width 10 height 10
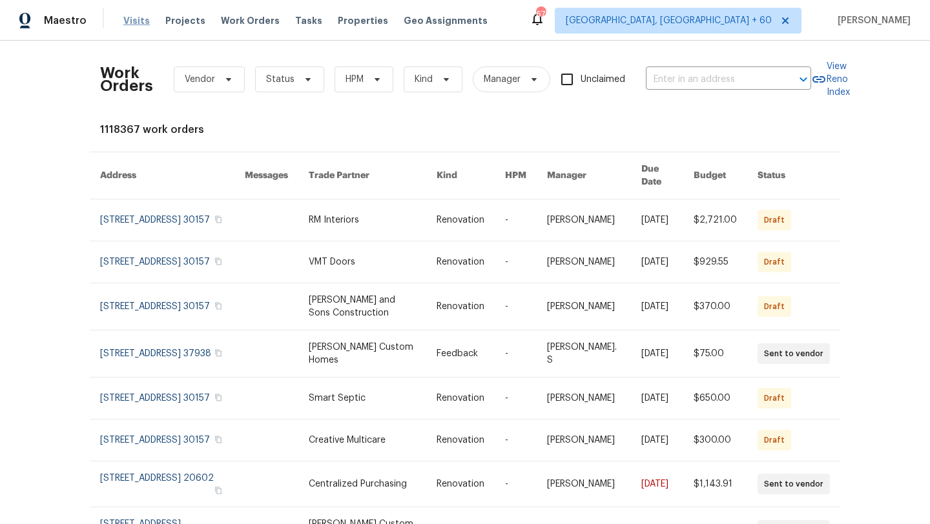
click at [137, 21] on span "Visits" at bounding box center [136, 20] width 26 height 13
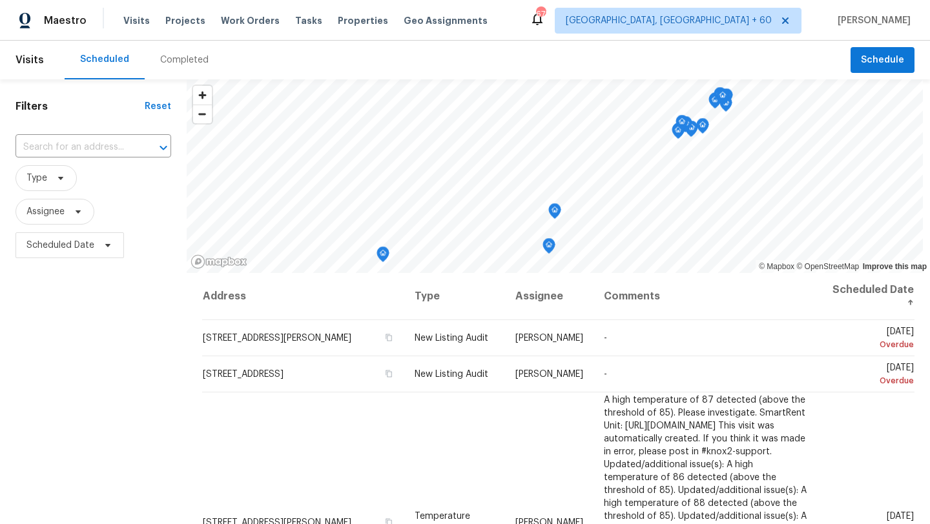
click at [183, 61] on div "Completed" at bounding box center [184, 60] width 48 height 13
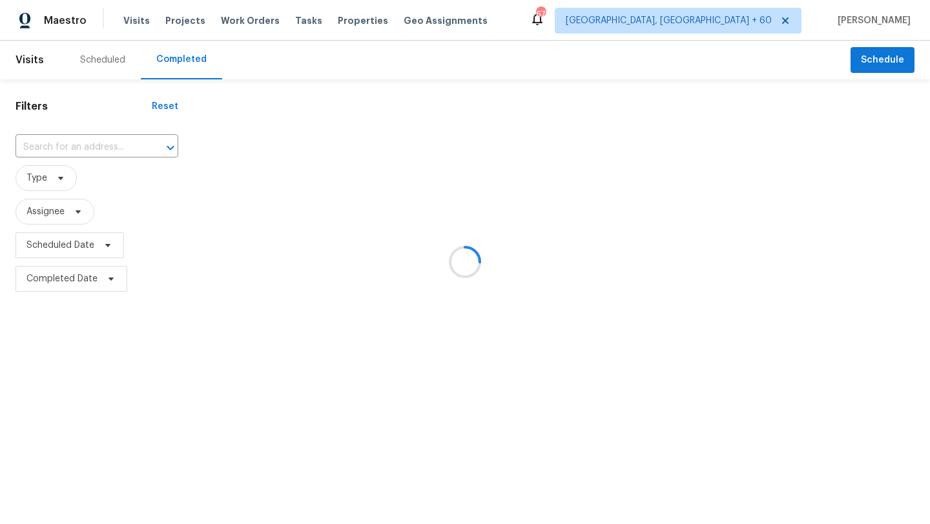
click at [117, 142] on div at bounding box center [465, 262] width 930 height 524
click at [100, 145] on div at bounding box center [465, 262] width 930 height 524
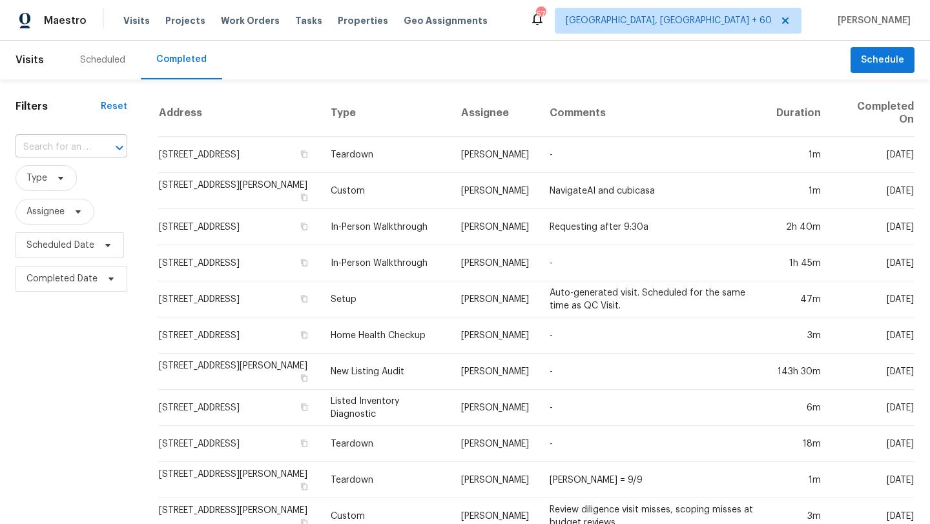
click at [68, 139] on input "text" at bounding box center [53, 148] width 76 height 20
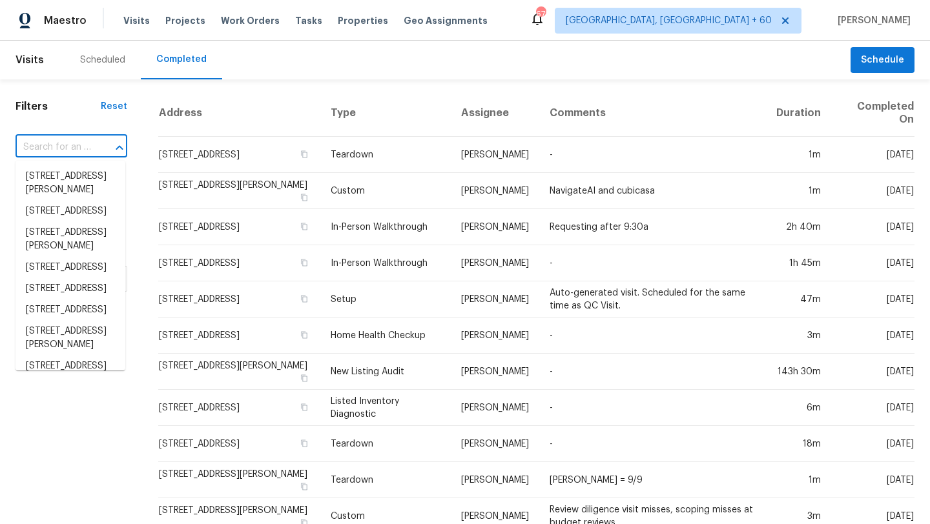
paste input "[STREET_ADDRESS][PERSON_NAME]"
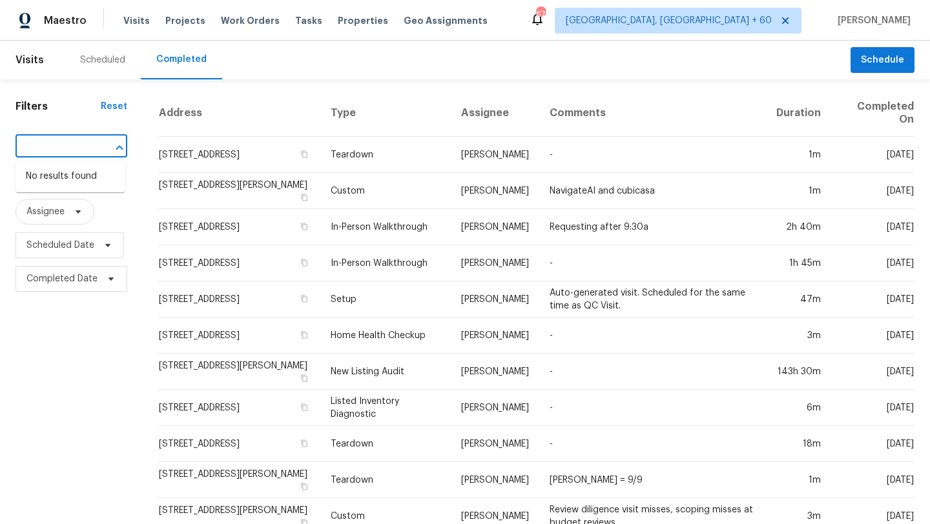
drag, startPoint x: 92, startPoint y: 143, endPoint x: 21, endPoint y: 143, distance: 71.7
click at [21, 143] on div "[STREET_ADDRESS][PERSON_NAME] ​" at bounding box center [71, 148] width 112 height 20
drag, startPoint x: 43, startPoint y: 147, endPoint x: 122, endPoint y: 149, distance: 79.4
click at [122, 149] on div "[STREET_ADDRESS][PERSON_NAME] ​" at bounding box center [71, 148] width 112 height 20
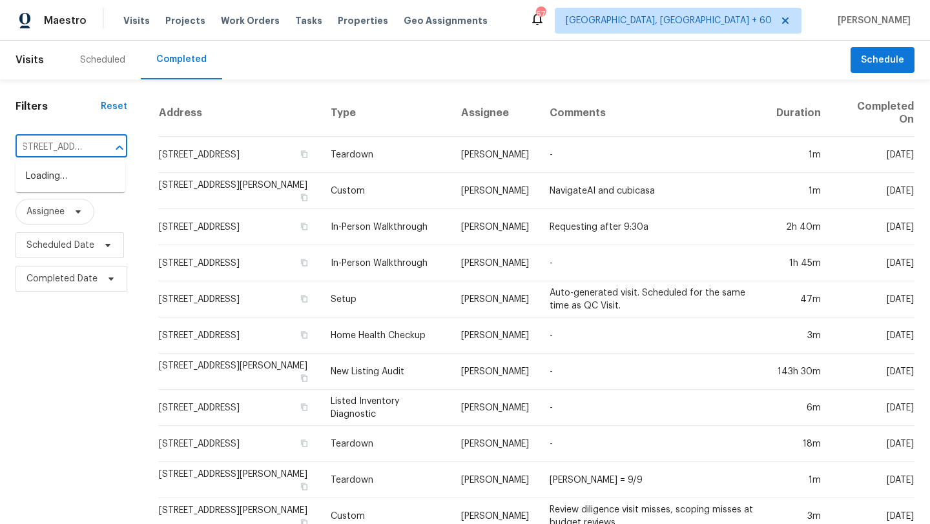
scroll to position [0, 0]
type input "[STREET_ADDRESS][PERSON_NAME]"
click at [106, 163] on ul "[STREET_ADDRESS][PERSON_NAME]" at bounding box center [70, 183] width 110 height 45
click at [98, 176] on li "[STREET_ADDRESS][PERSON_NAME]" at bounding box center [70, 183] width 110 height 35
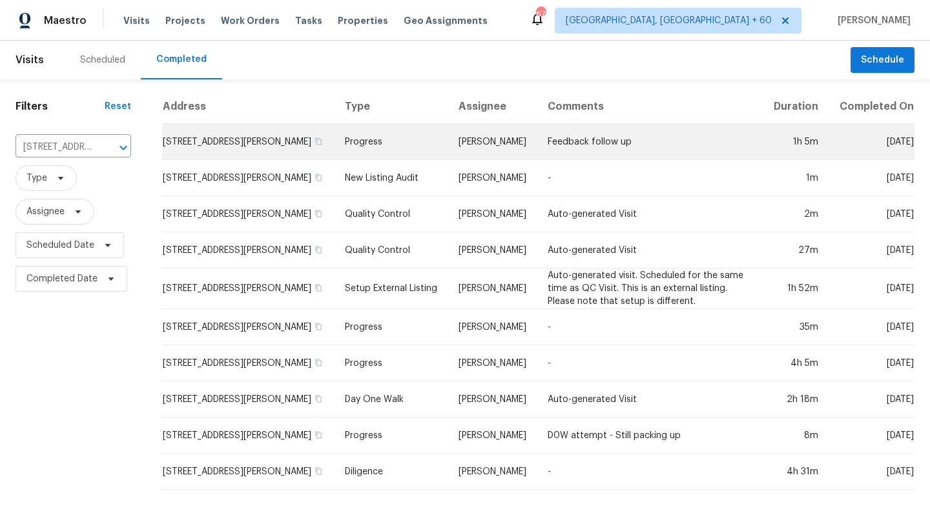
click at [384, 136] on td "Progress" at bounding box center [392, 142] width 114 height 36
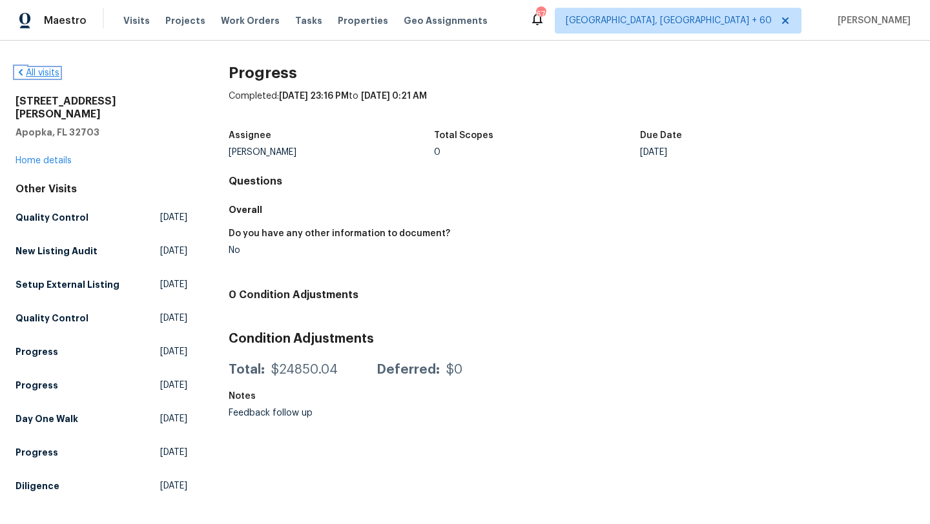
click at [21, 74] on icon at bounding box center [21, 72] width 4 height 6
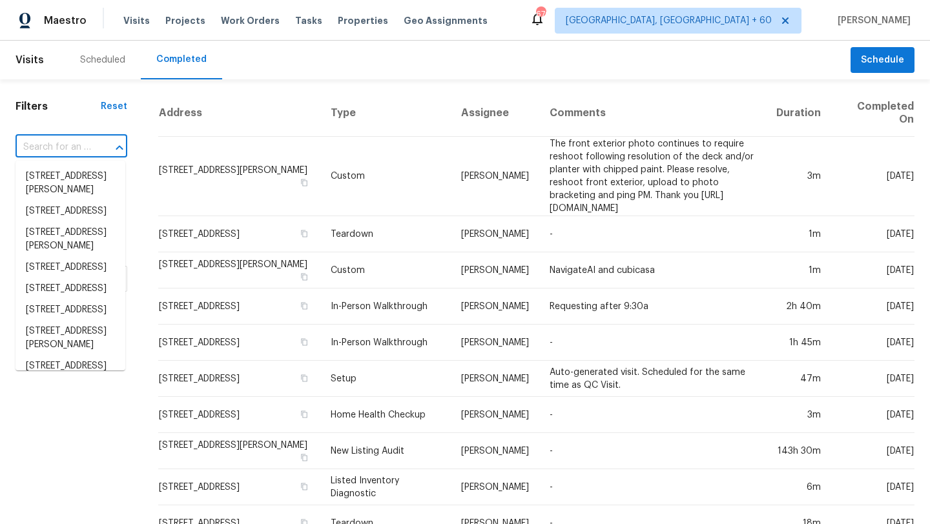
click at [46, 152] on input "text" at bounding box center [53, 148] width 76 height 20
paste input "[STREET_ADDRESS][PERSON_NAME]"
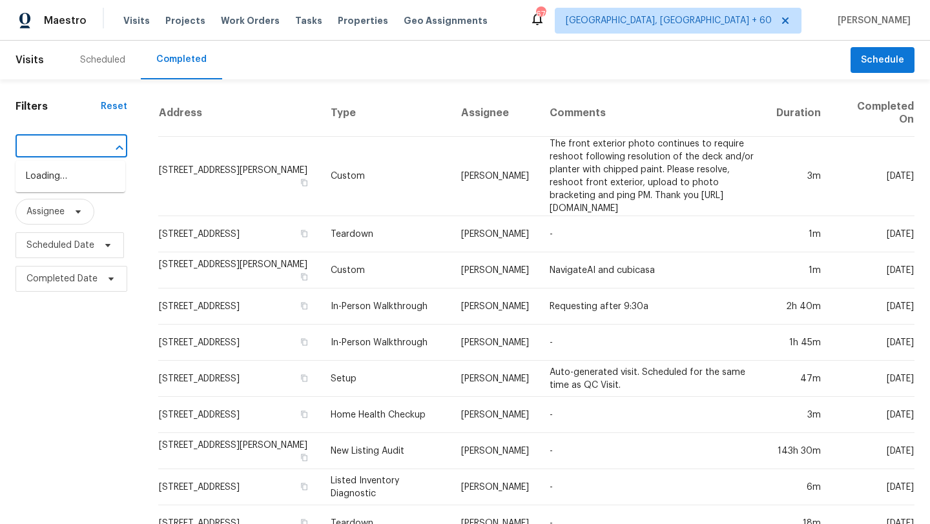
scroll to position [0, 74]
type input "[STREET_ADDRESS][PERSON_NAME]"
click at [50, 186] on li "[STREET_ADDRESS][PERSON_NAME]" at bounding box center [70, 183] width 110 height 35
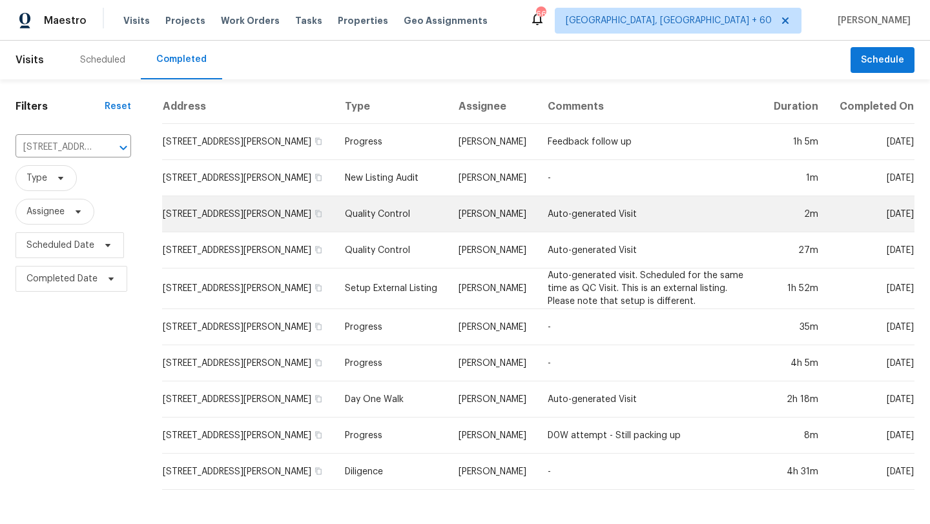
click at [232, 207] on td "[STREET_ADDRESS][PERSON_NAME]" at bounding box center [248, 214] width 172 height 36
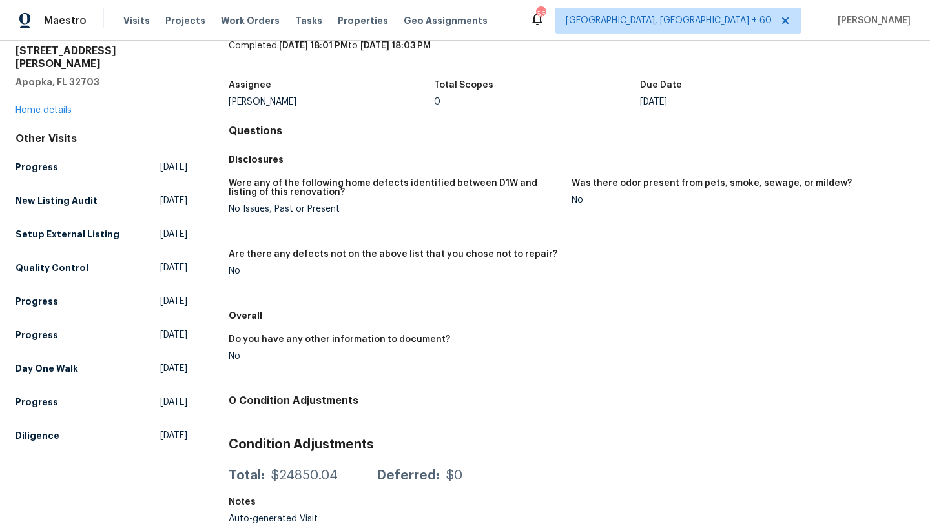
scroll to position [51, 0]
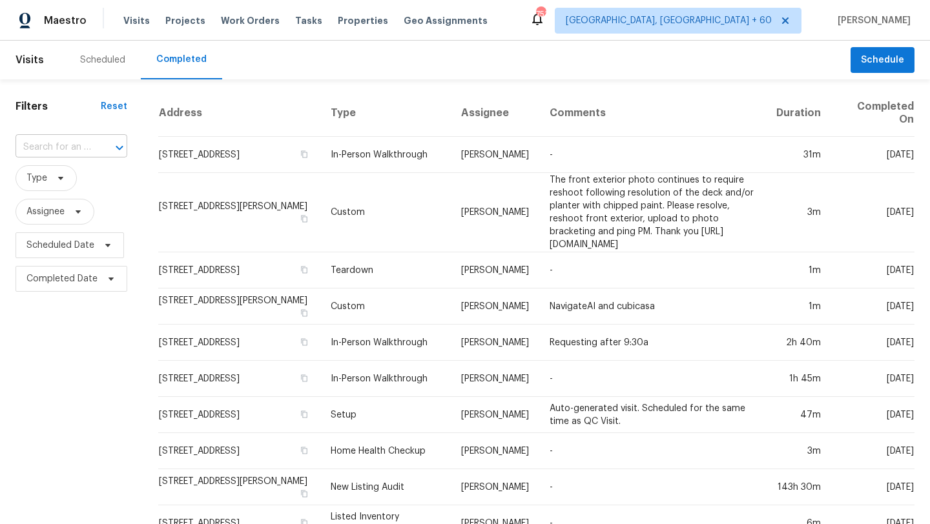
click at [70, 145] on input "text" at bounding box center [53, 148] width 76 height 20
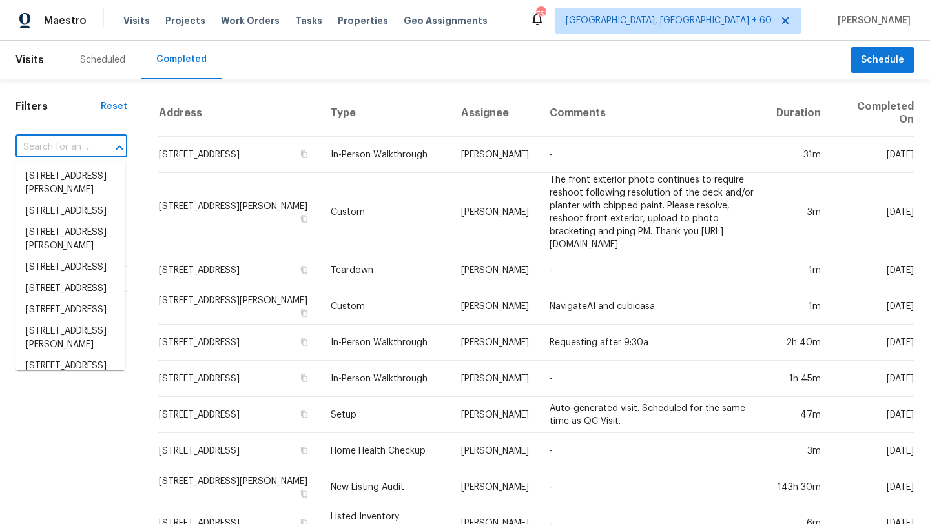
click at [70, 145] on input "text" at bounding box center [53, 148] width 76 height 20
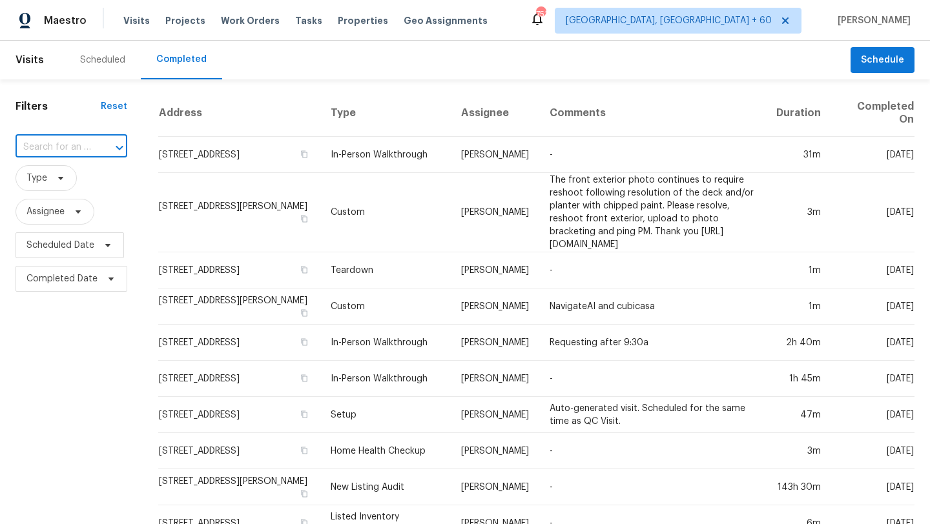
paste input "Updated the notes Repaired the roof in September 2025."
type input "Updated the notes Repaired the roof in September 2025."
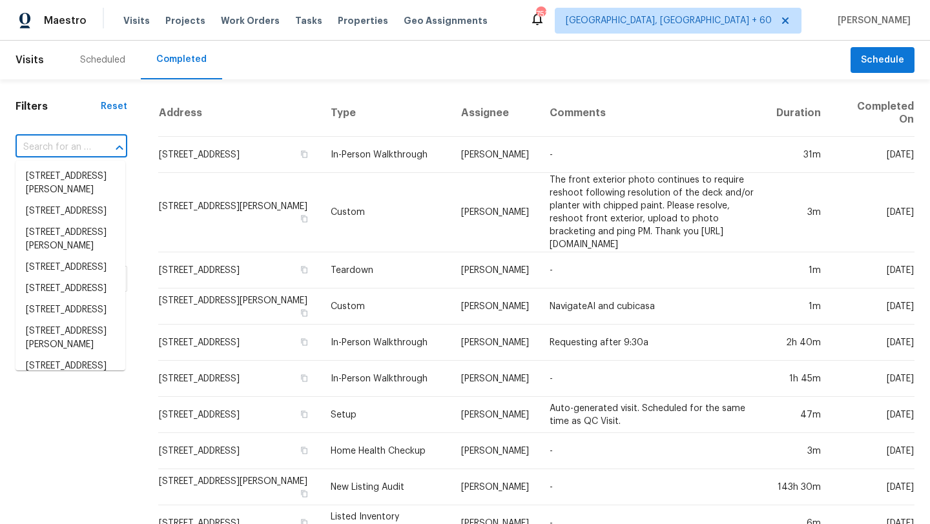
click at [46, 149] on input "text" at bounding box center [53, 148] width 76 height 20
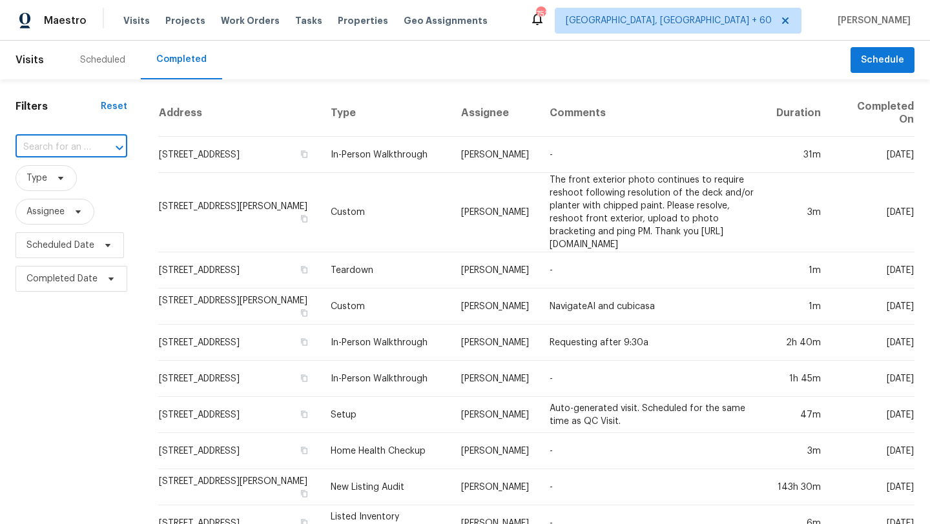
paste input "507 Circlewood Dr Unit O2, Venice, FL 34293 (Tampa)"
drag, startPoint x: 94, startPoint y: 149, endPoint x: 71, endPoint y: 148, distance: 23.3
click at [71, 148] on div "507 Circlewood Dr Unit O2 ​" at bounding box center [71, 148] width 112 height 20
drag, startPoint x: 57, startPoint y: 146, endPoint x: 124, endPoint y: 146, distance: 67.2
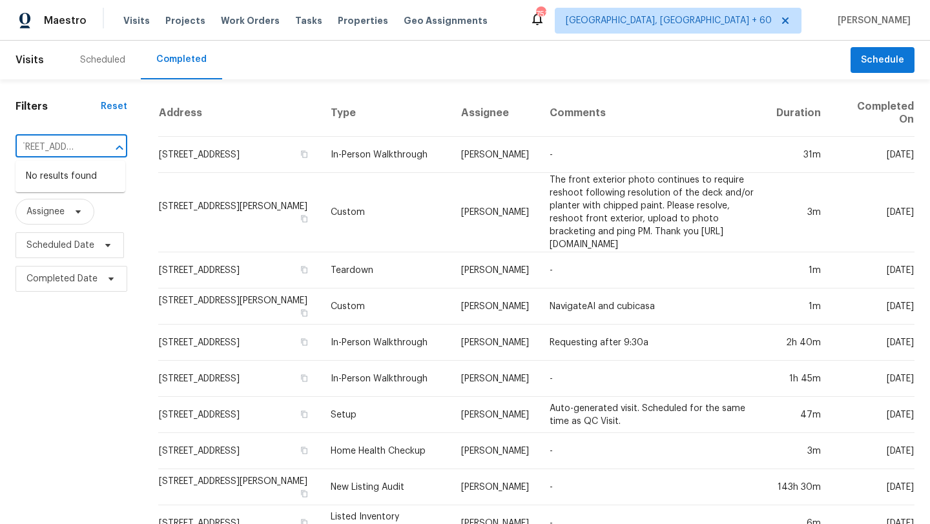
click at [124, 146] on div "507 Circlewood Dr Unit O2 ​" at bounding box center [71, 148] width 112 height 20
type input "507 Circlewood Dr"
click at [110, 176] on li "507 Circlewood Dr Unit O2, Venice, FL 34293" at bounding box center [70, 176] width 110 height 21
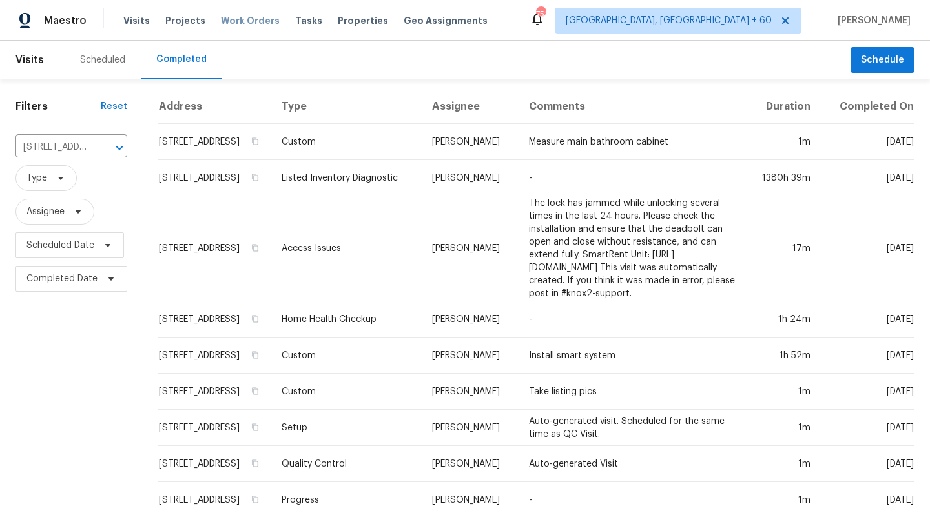
click at [234, 21] on span "Work Orders" at bounding box center [250, 20] width 59 height 13
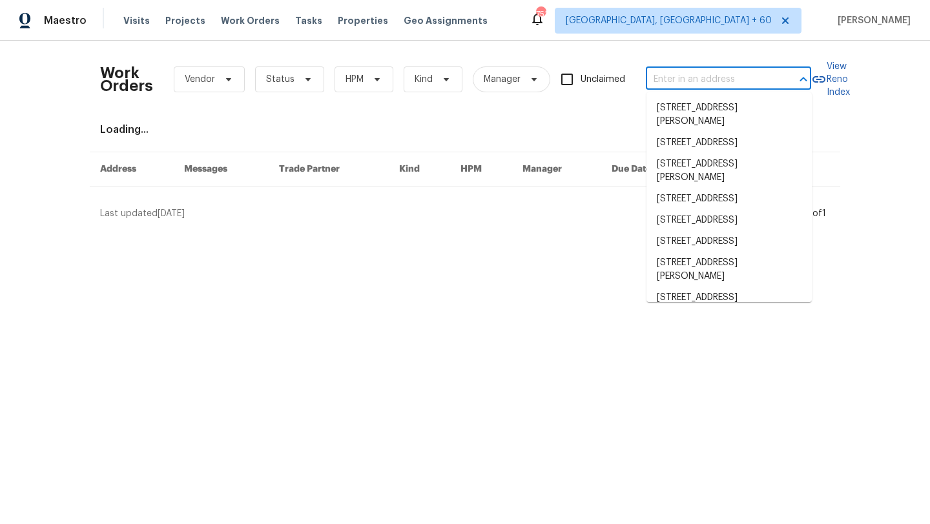
click at [697, 79] on input "text" at bounding box center [710, 80] width 129 height 20
paste input "507 Circlewood Dr Unit O2, Venice, FL 34293 (Tampa)"
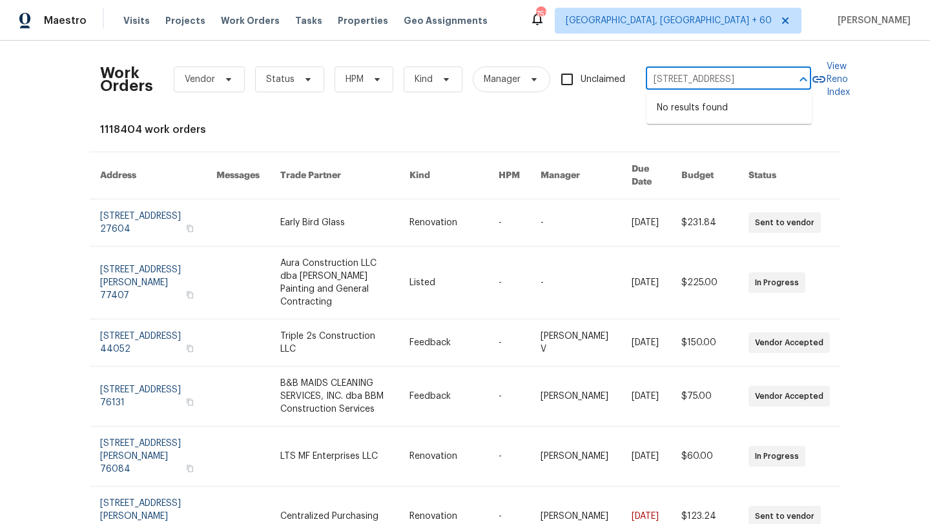
drag, startPoint x: 780, startPoint y: 77, endPoint x: 746, endPoint y: 77, distance: 34.2
click at [746, 77] on div "507 Circlewood Dr Unit O2, Venice, FL 34293 (Tampa) ​" at bounding box center [728, 80] width 165 height 20
drag, startPoint x: 795, startPoint y: 81, endPoint x: 761, endPoint y: 81, distance: 34.2
click at [761, 81] on div "507 Circlewood Dr Unit O2, Venice, FL 34293 (Tampa) ​" at bounding box center [728, 80] width 165 height 20
drag, startPoint x: 739, startPoint y: 79, endPoint x: 796, endPoint y: 78, distance: 56.2
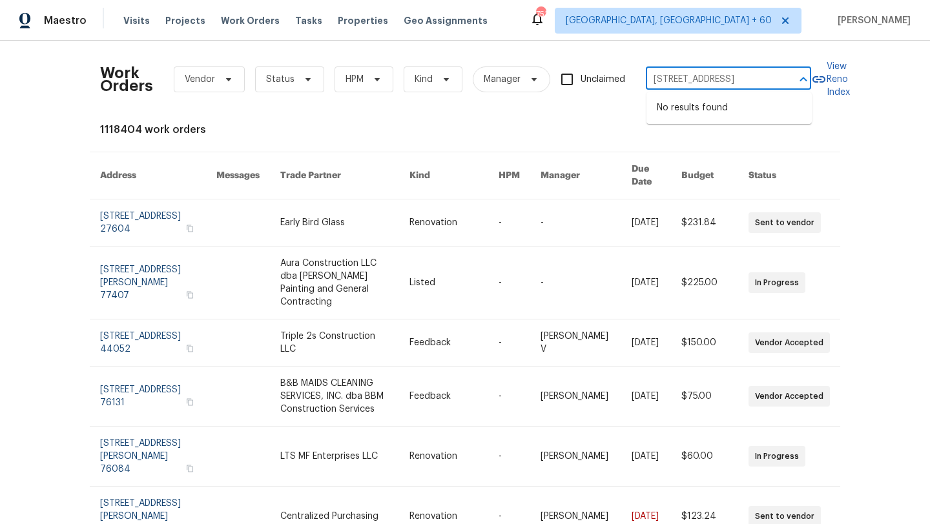
click at [796, 79] on div "507 Circlewood Dr Unit O2, Venice, FL 34293 (Tampa) ​" at bounding box center [728, 80] width 165 height 20
drag, startPoint x: 666, startPoint y: 80, endPoint x: 805, endPoint y: 80, distance: 138.2
click at [805, 80] on div "507 Circlewood Dr Unit O2, Venice, FL 34293 ​" at bounding box center [728, 80] width 165 height 20
type input "507 Circlewood Dr"
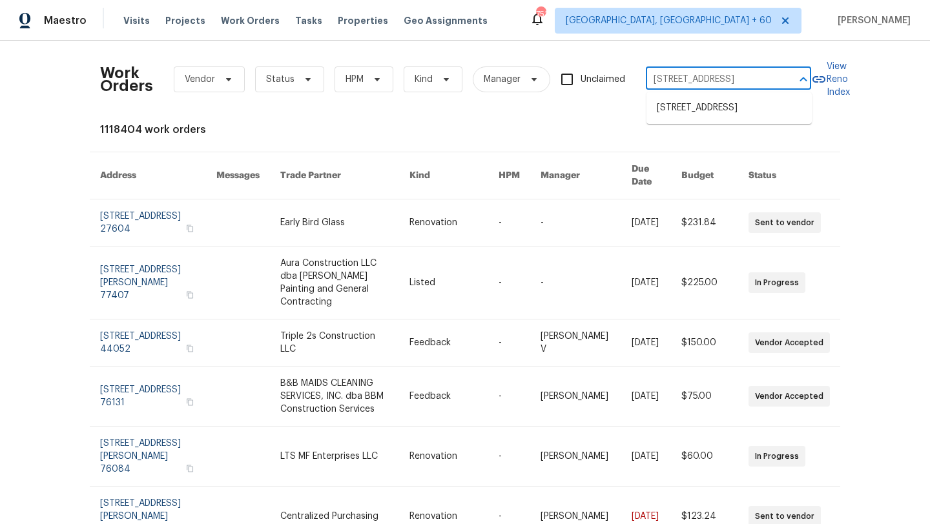
scroll to position [0, 0]
click at [791, 119] on li "507 Circlewood Dr Unit O2, Venice, FL 34293" at bounding box center [728, 108] width 165 height 21
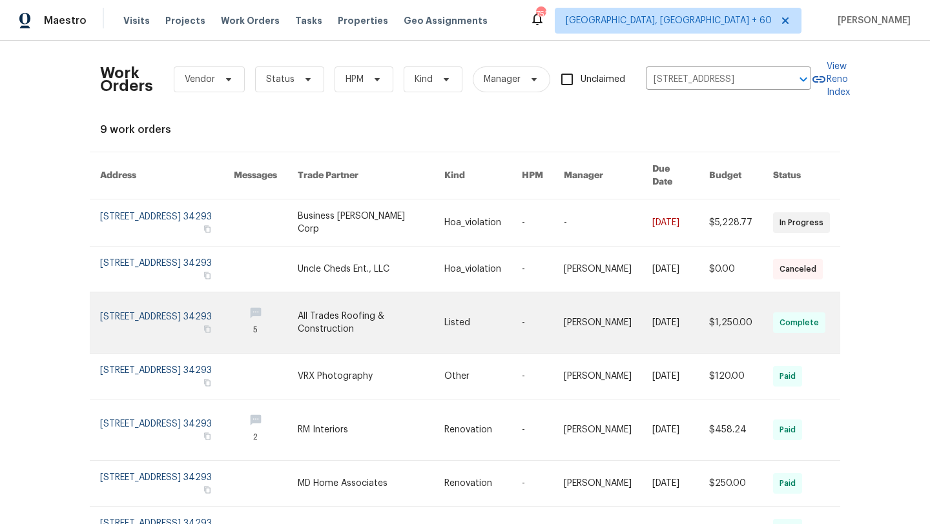
click at [288, 306] on link at bounding box center [266, 323] width 64 height 61
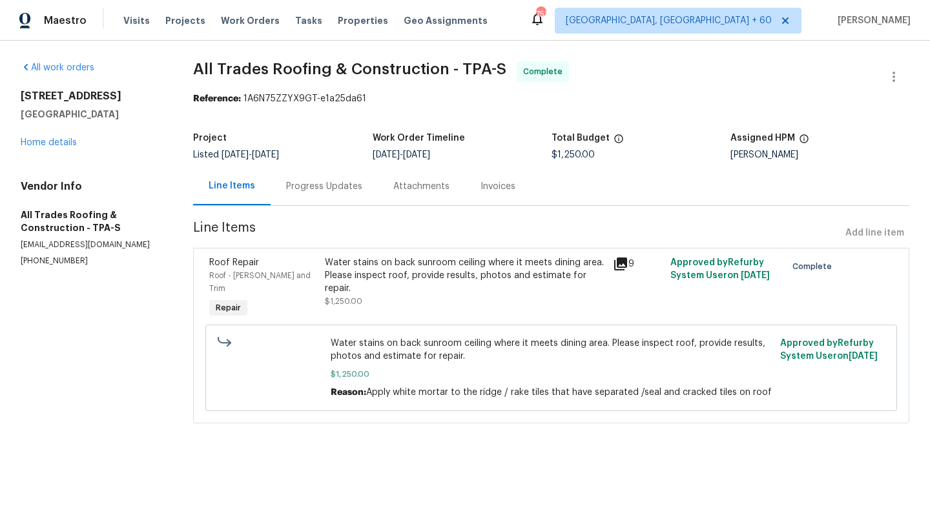
click at [338, 183] on div "Progress Updates" at bounding box center [324, 186] width 76 height 13
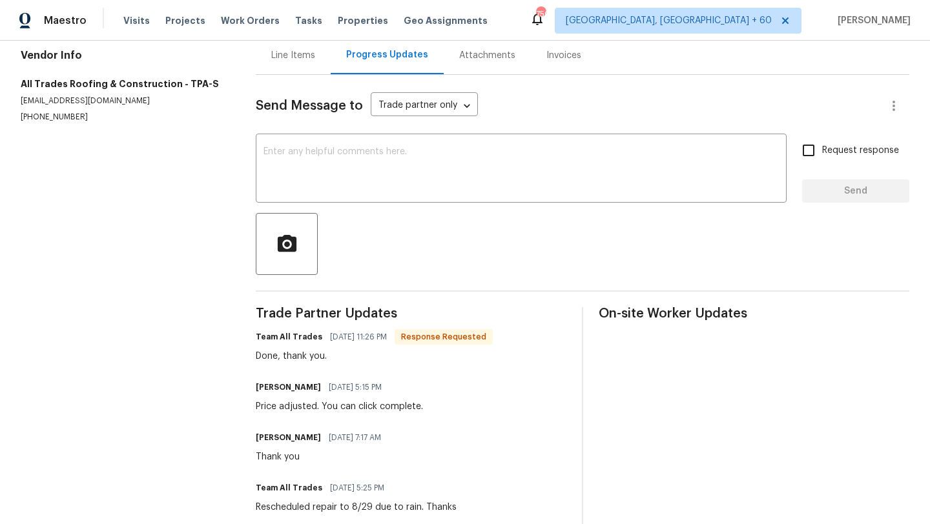
scroll to position [74, 0]
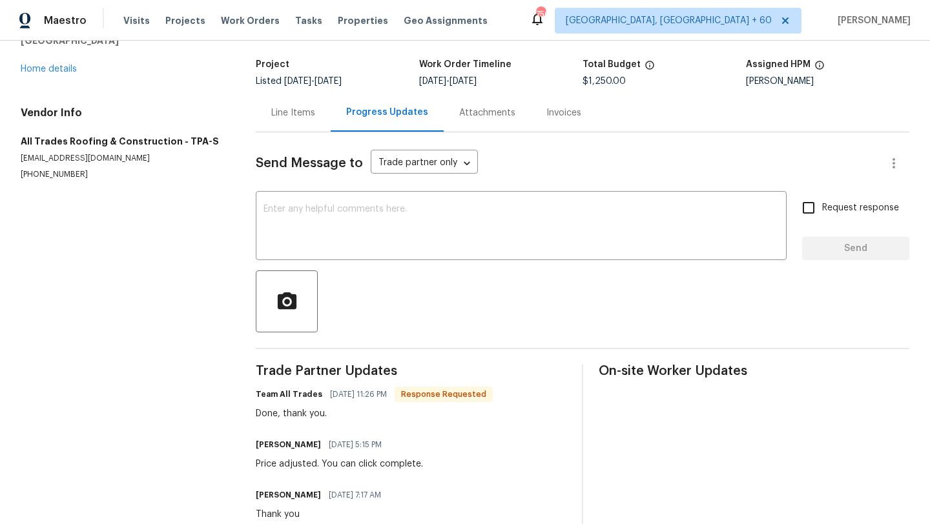
click at [316, 113] on div "Line Items" at bounding box center [293, 113] width 75 height 38
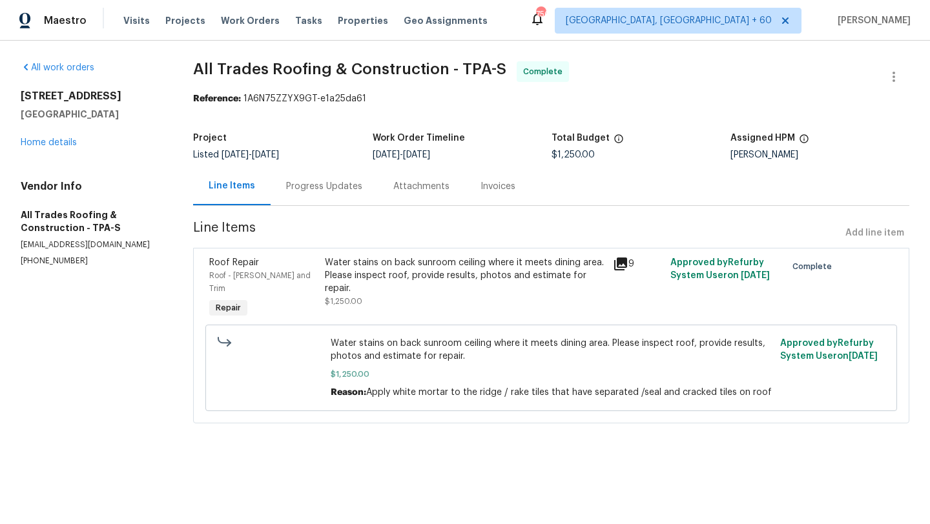
click at [427, 273] on div "Water stains on back sunroom ceiling where it meets dining area. Please inspect…" at bounding box center [465, 275] width 280 height 39
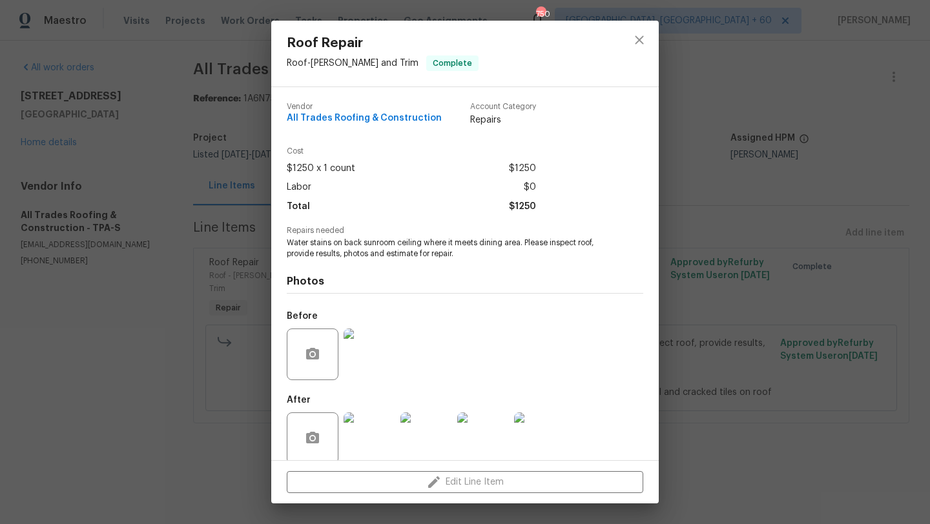
click at [737, 225] on div "Roof Repair Roof - Eaves and Trim Complete Vendor All Trades Roofing & Construc…" at bounding box center [465, 262] width 930 height 524
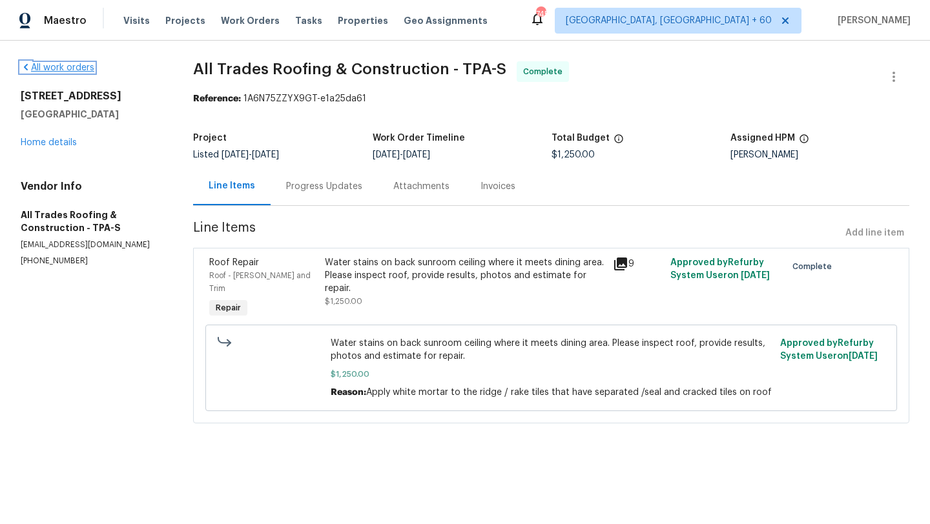
click at [32, 64] on link "All work orders" at bounding box center [58, 67] width 74 height 9
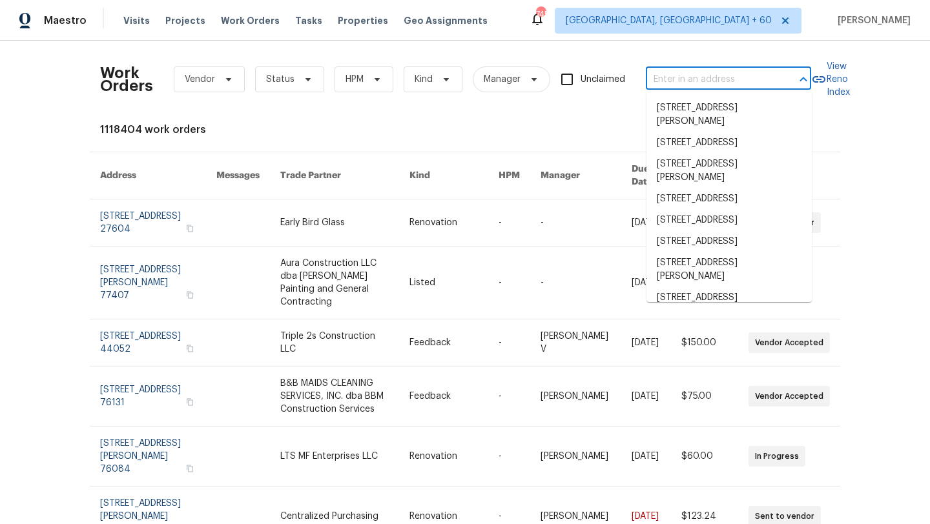
click at [675, 84] on input "text" at bounding box center [710, 80] width 129 height 20
paste input "3124 Darkwood St Lancaster, CA 93536"
type input "3124 Darkwood St Lancaster, CA 93536"
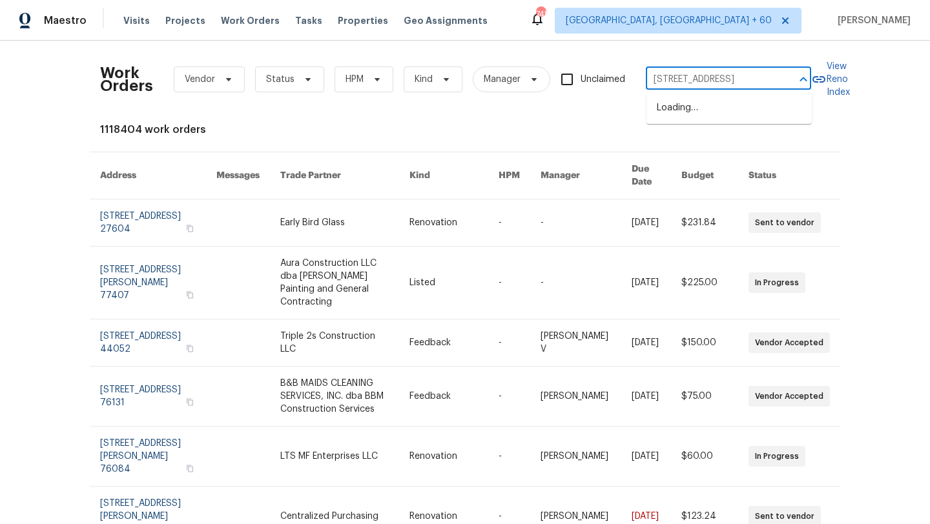
scroll to position [0, 45]
click at [696, 112] on li "3124 Darkwood St, Lancaster, CA 93536" at bounding box center [728, 108] width 165 height 21
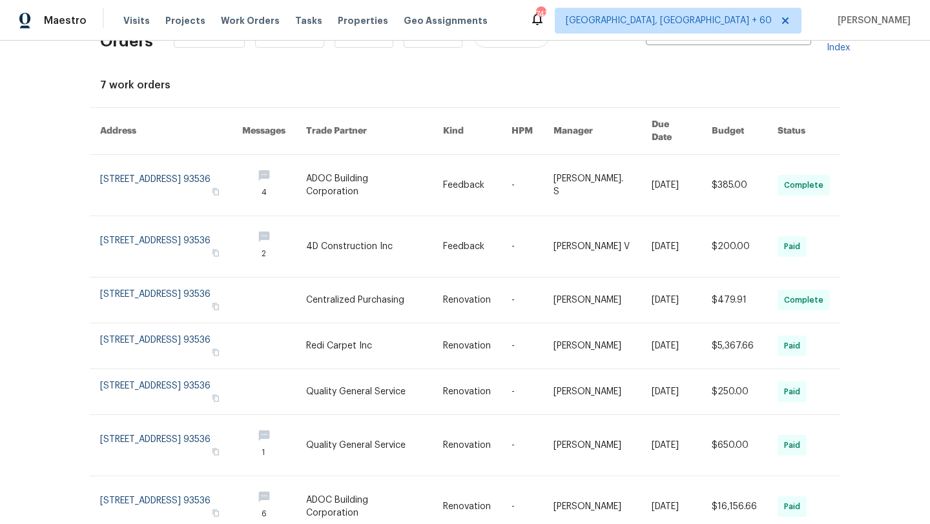
scroll to position [48, 0]
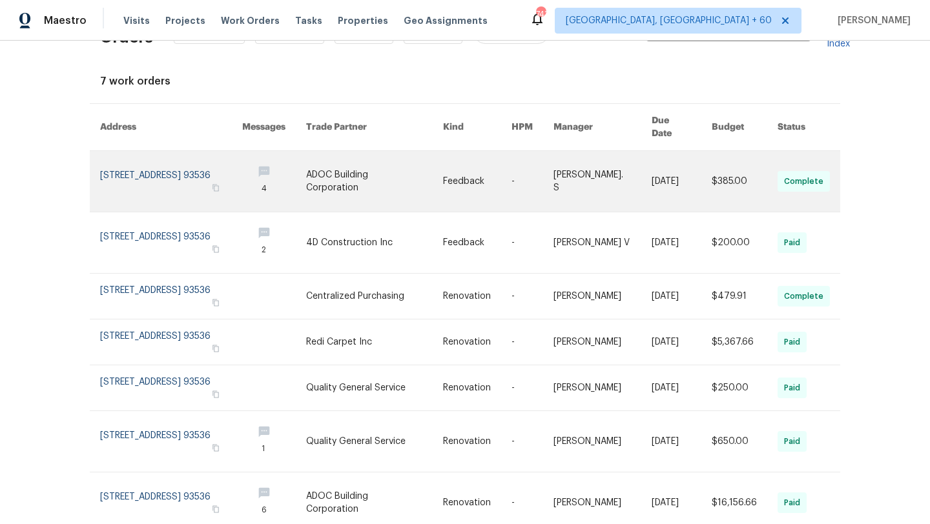
click at [189, 158] on link at bounding box center [171, 181] width 142 height 61
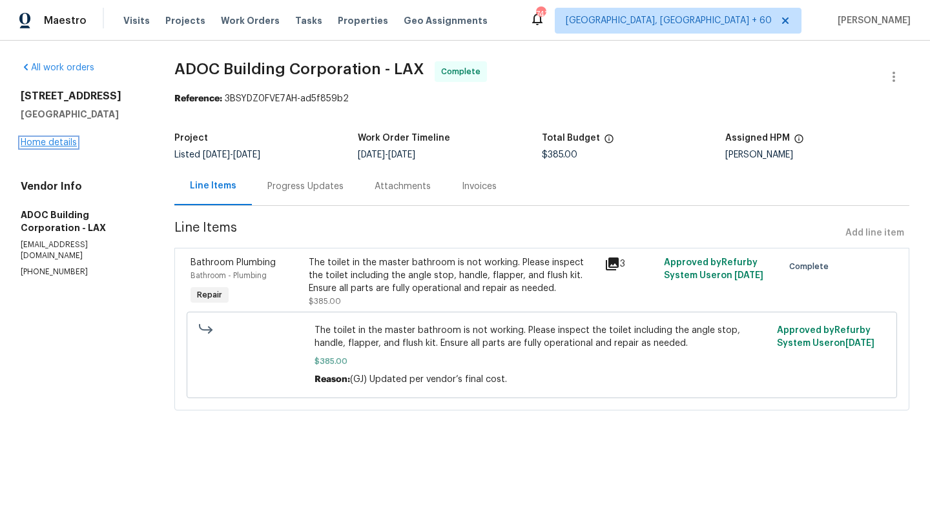
click at [46, 146] on link "Home details" at bounding box center [49, 142] width 56 height 9
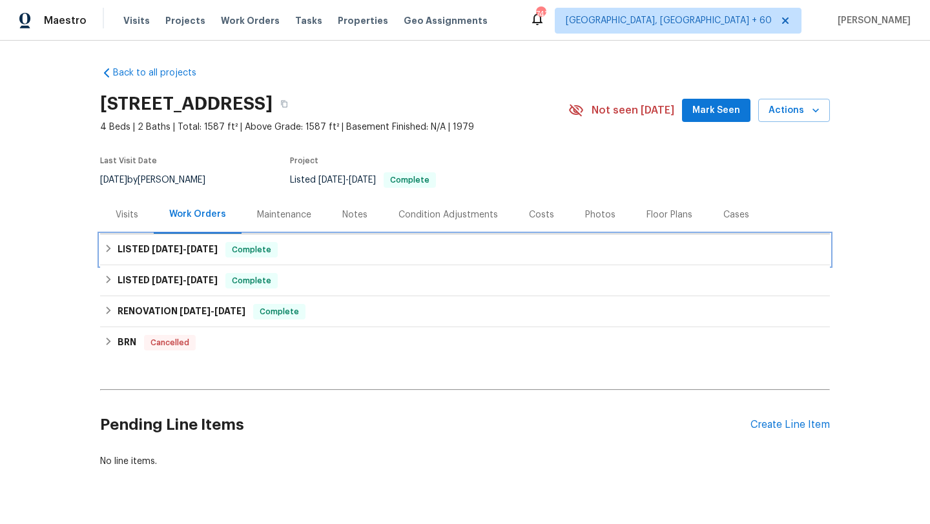
click at [118, 246] on h6 "LISTED 9/3/25 - 9/5/25" at bounding box center [168, 249] width 100 height 15
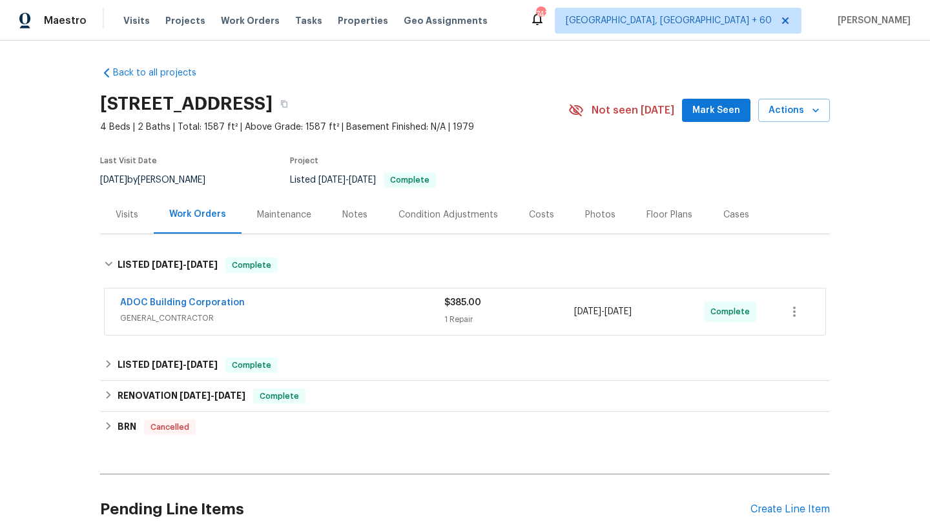
click at [169, 318] on span "GENERAL_CONTRACTOR" at bounding box center [282, 318] width 324 height 13
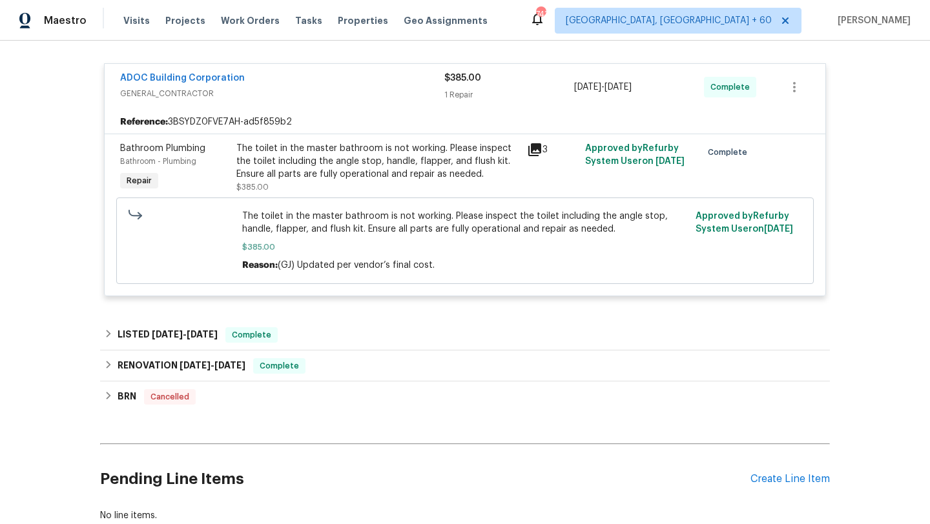
scroll to position [316, 0]
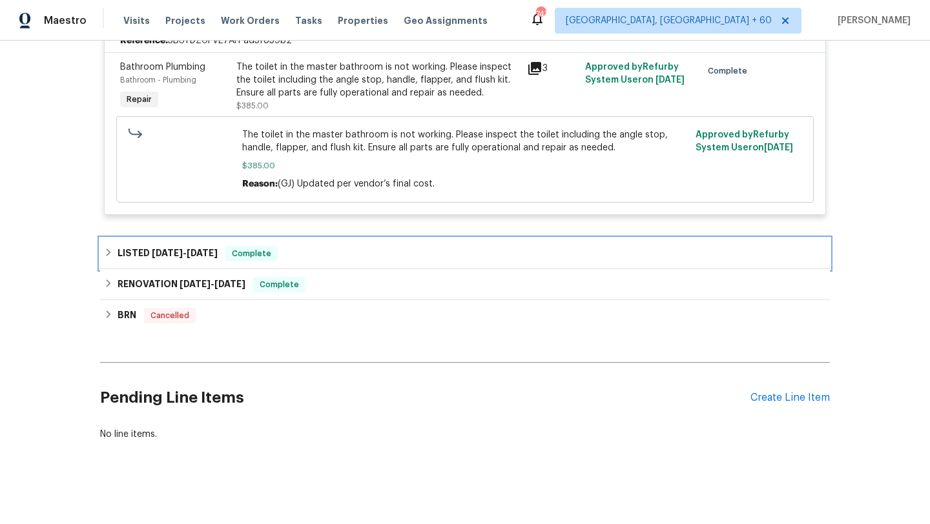
click at [127, 247] on h6 "LISTED 3/14/25 - 3/17/25" at bounding box center [168, 253] width 100 height 15
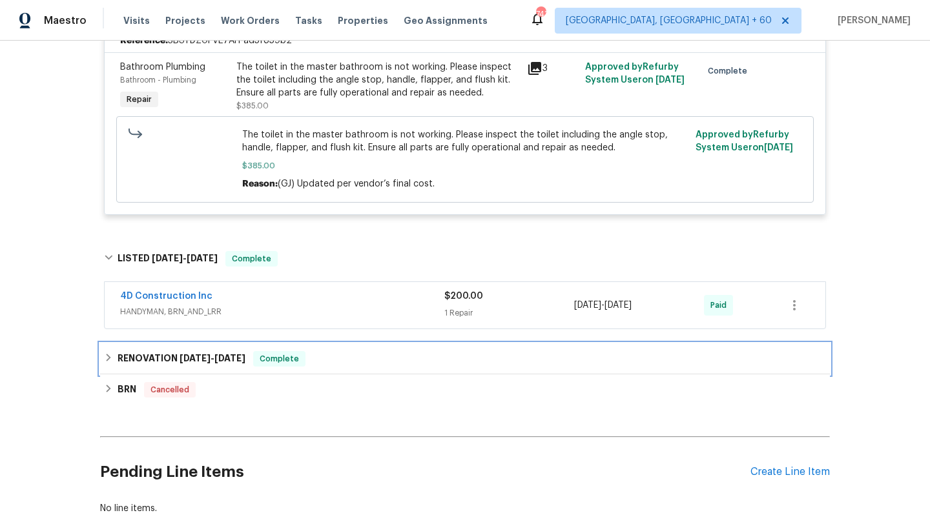
click at [116, 361] on div "RENOVATION 2/4/25 - 2/14/25 Complete" at bounding box center [465, 358] width 722 height 15
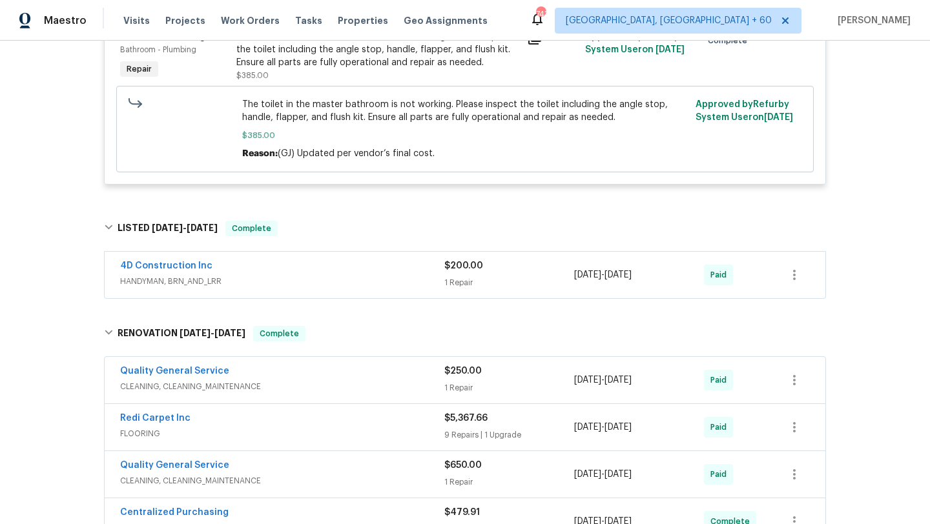
scroll to position [158, 0]
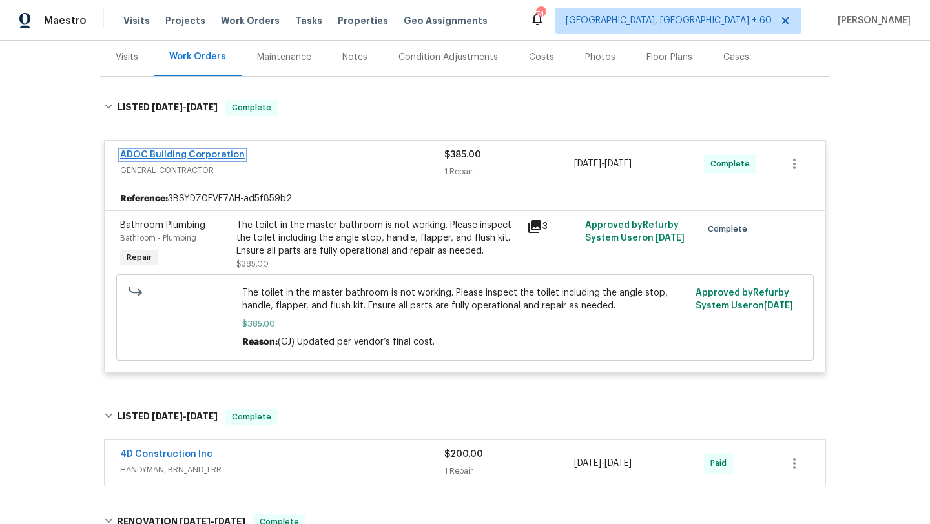
click at [197, 154] on link "ADOC Building Corporation" at bounding box center [182, 154] width 125 height 9
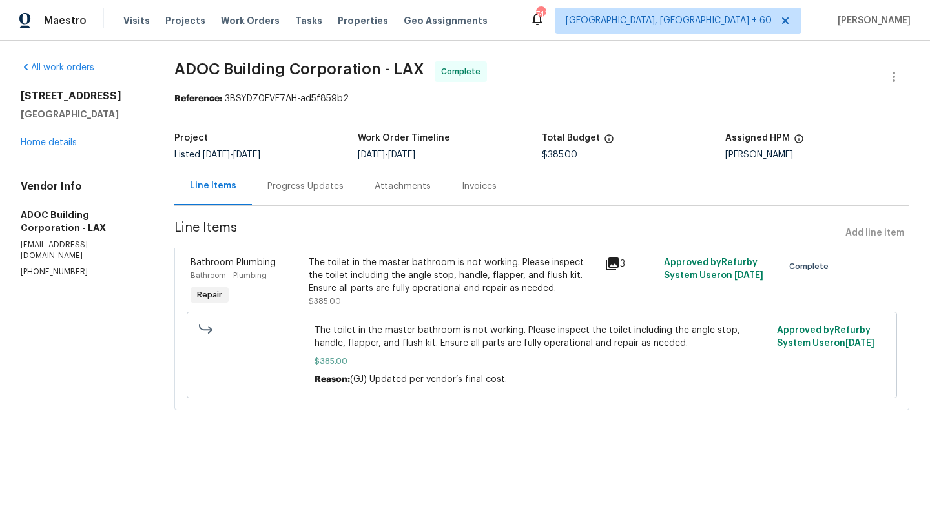
click at [325, 198] on div "Progress Updates" at bounding box center [305, 186] width 107 height 38
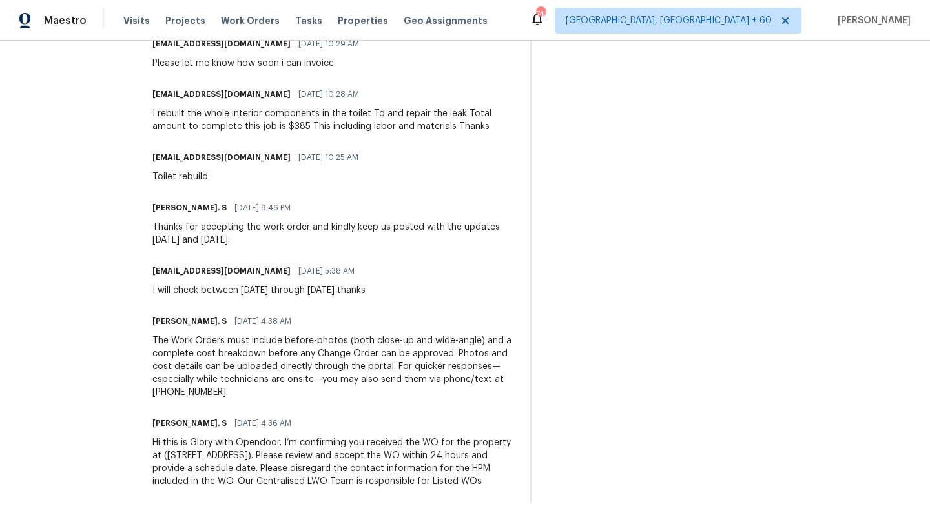
scroll to position [500, 0]
click at [291, 315] on span "09/04/2025 4:38 AM" at bounding box center [262, 321] width 57 height 13
click at [265, 320] on div "Glory Joyce. S 09/04/2025 4:38 AM The Work Orders must include before-photos (b…" at bounding box center [333, 356] width 362 height 87
click at [290, 335] on div "The Work Orders must include before-photos (both close-up and wide-angle) and a…" at bounding box center [333, 367] width 362 height 65
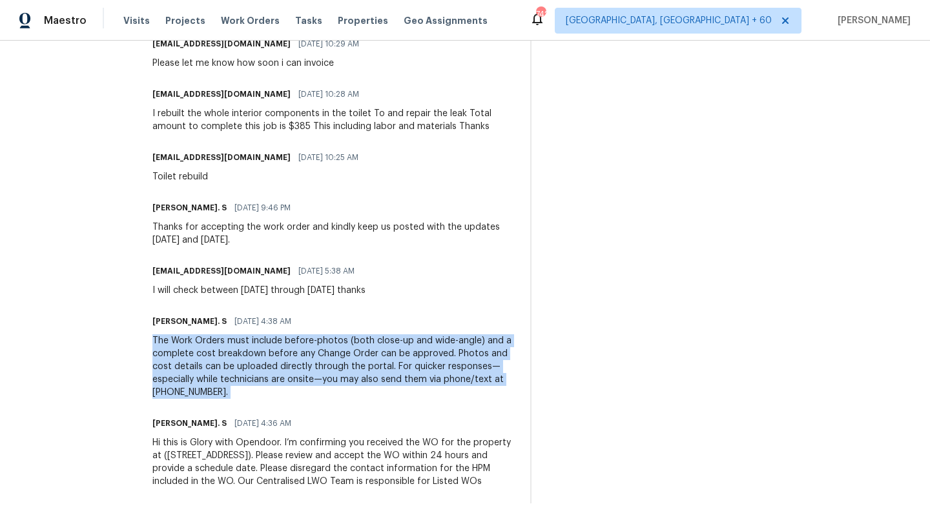
click at [290, 335] on div "The Work Orders must include before-photos (both close-up and wide-angle) and a…" at bounding box center [333, 367] width 362 height 65
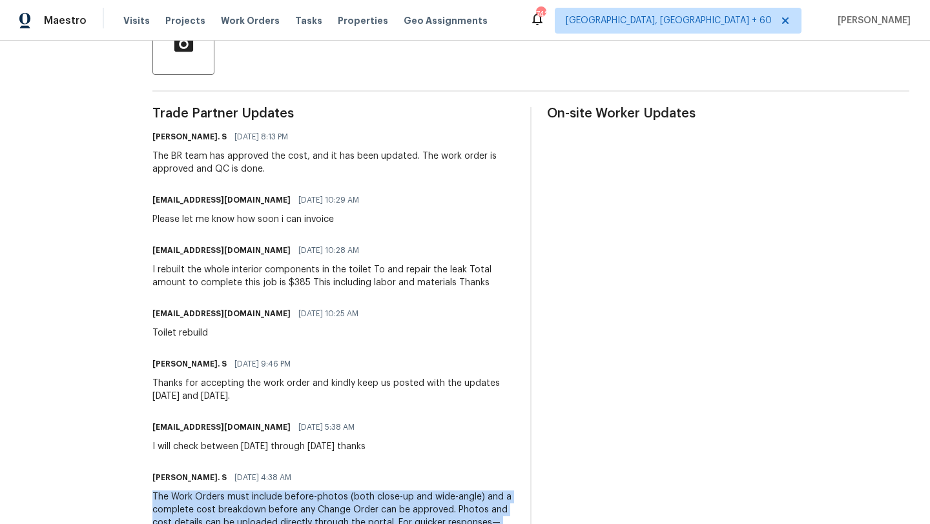
scroll to position [324, 0]
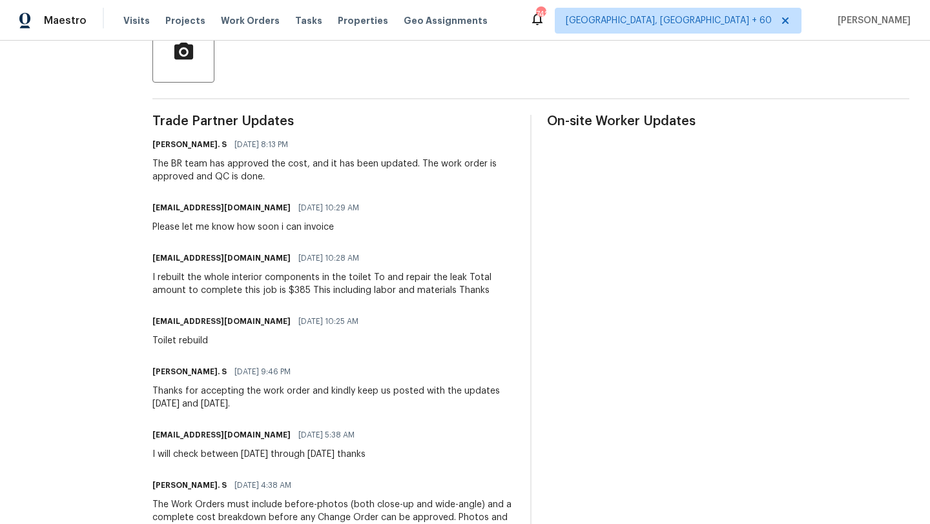
click at [269, 285] on div "I rebuilt the whole interior components in the toilet To and repair the leak To…" at bounding box center [333, 284] width 362 height 26
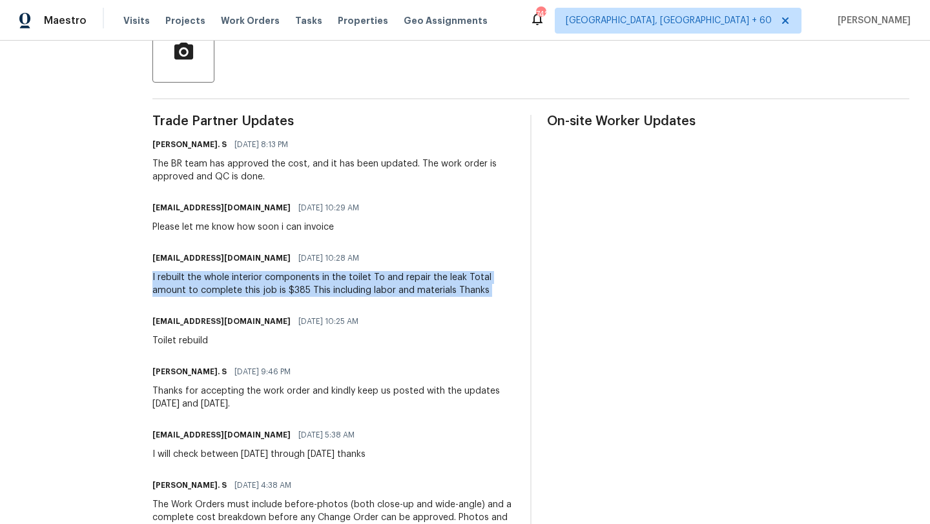
click at [269, 285] on div "I rebuilt the whole interior components in the toilet To and repair the leak To…" at bounding box center [333, 284] width 362 height 26
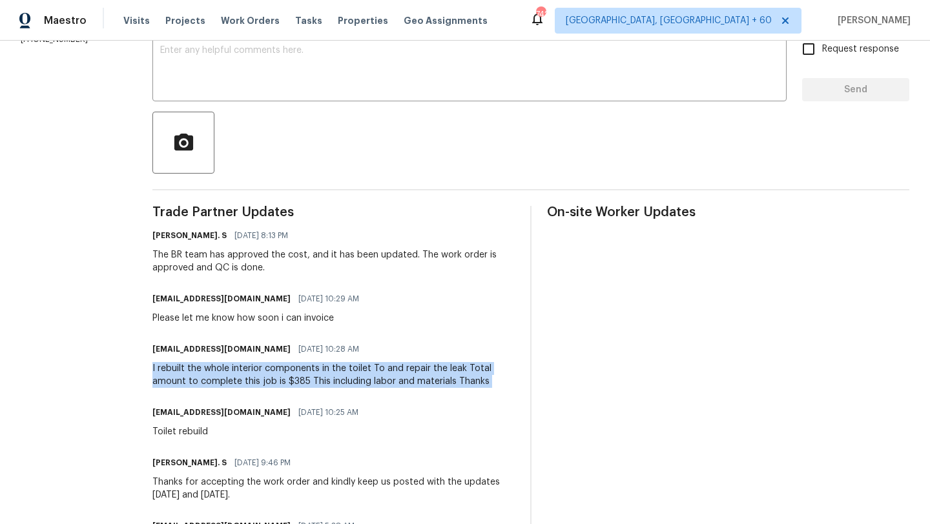
scroll to position [225, 0]
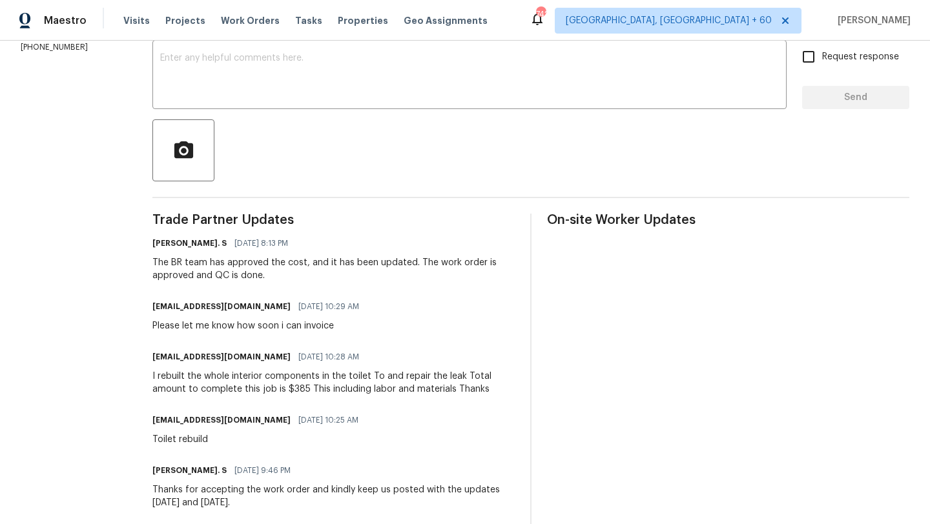
click at [247, 262] on div "The BR team has approved the cost, and it has been updated. The work order is a…" at bounding box center [333, 269] width 362 height 26
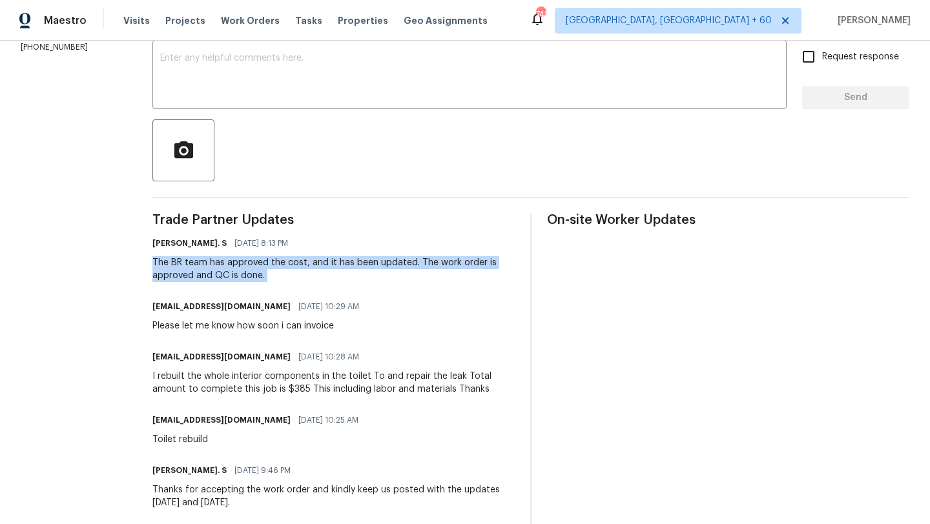
click at [247, 262] on div "The BR team has approved the cost, and it has been updated. The work order is a…" at bounding box center [333, 269] width 362 height 26
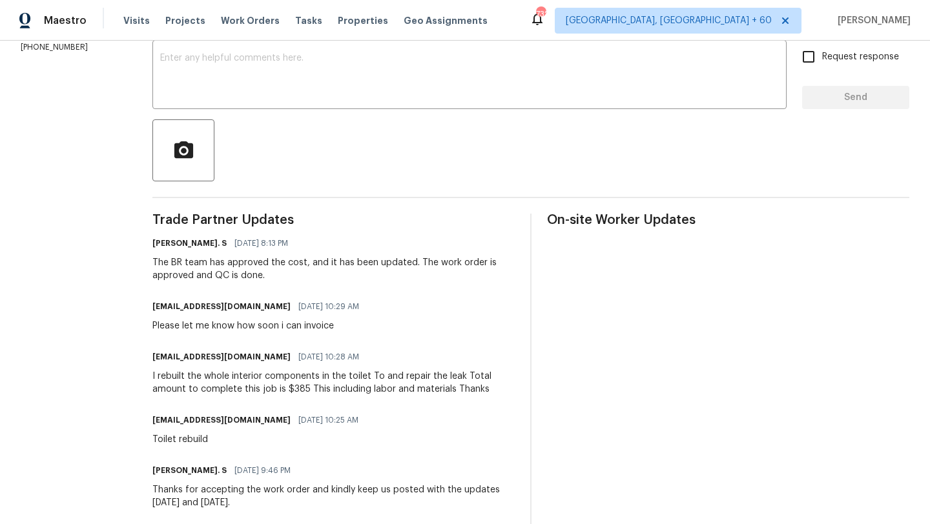
scroll to position [0, 0]
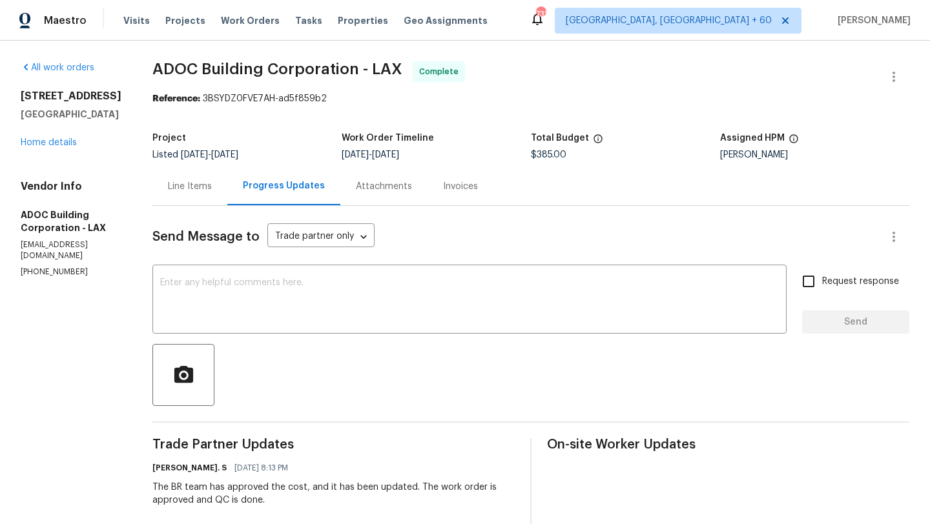
click at [230, 10] on div "Visits Projects Work Orders Tasks Properties Geo Assignments" at bounding box center [313, 21] width 380 height 26
click at [230, 15] on span "Work Orders" at bounding box center [250, 20] width 59 height 13
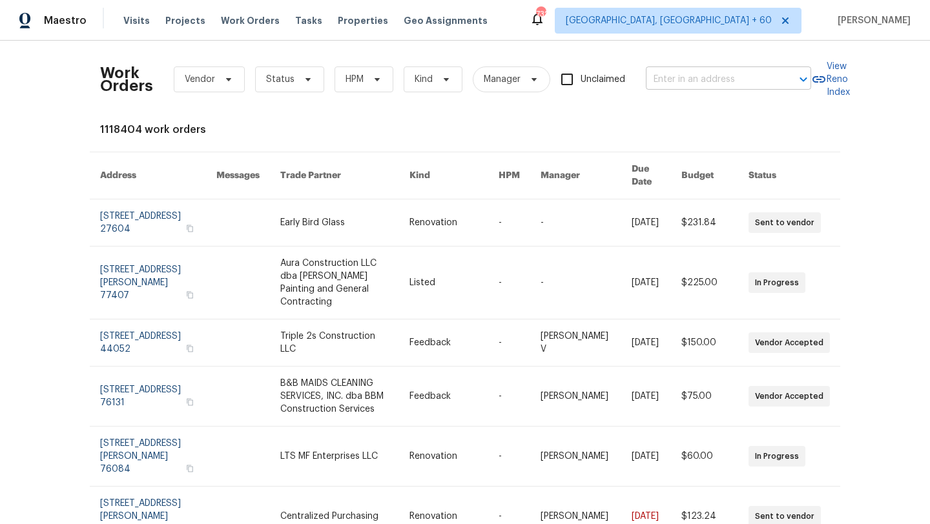
click at [730, 81] on input "text" at bounding box center [710, 80] width 129 height 20
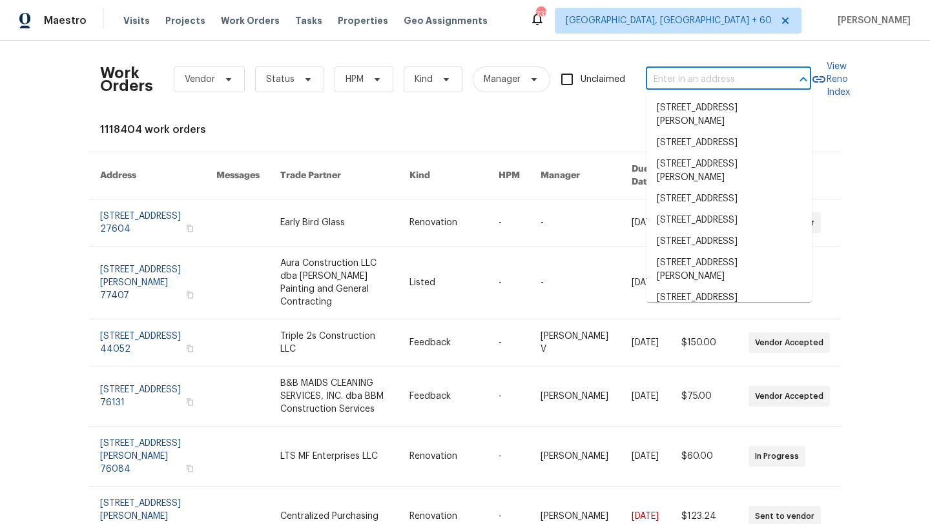
paste input "7045 Treeline Dr, Cumming, GA 30028 (Atlanta)"
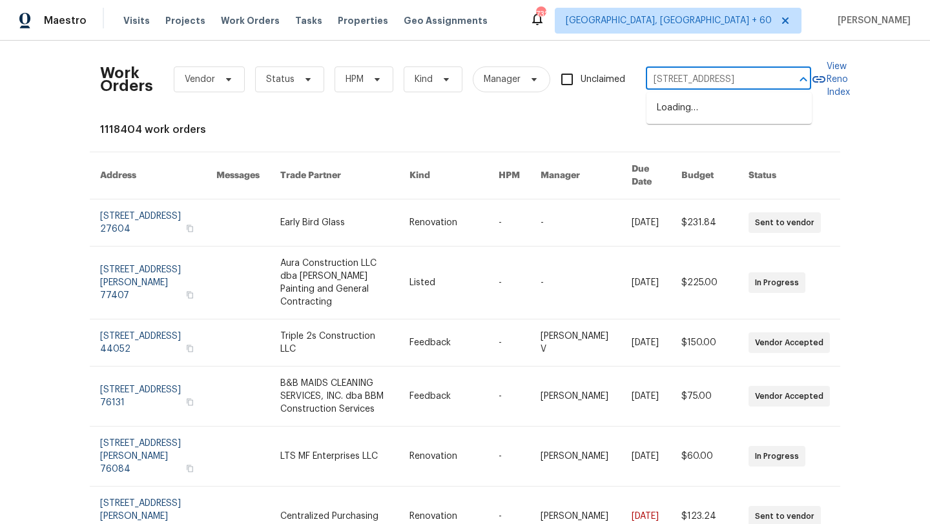
scroll to position [0, 47]
type input "7045 Treeline Dr, Cumming, GA 30028"
click at [719, 81] on input "text" at bounding box center [710, 80] width 129 height 20
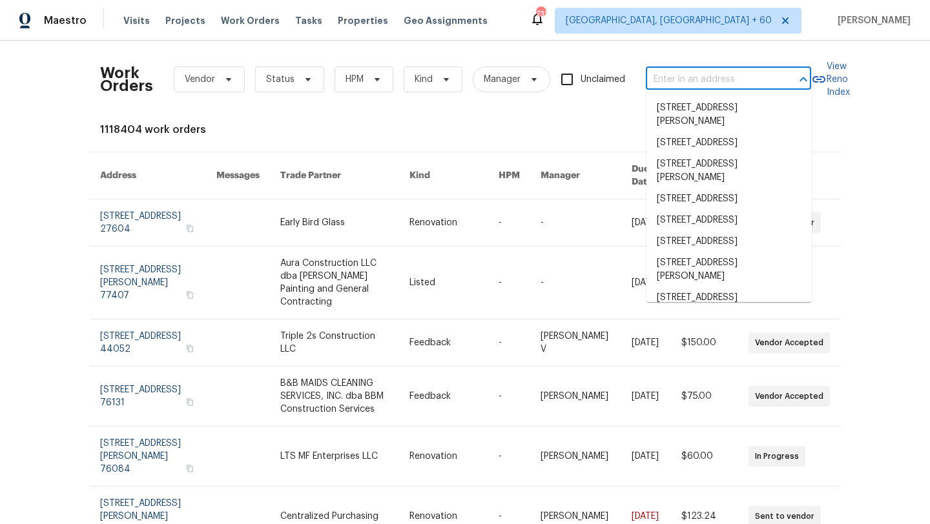
paste input "7045 Treeline Dr, Cumming, GA 30028 (Atlanta)"
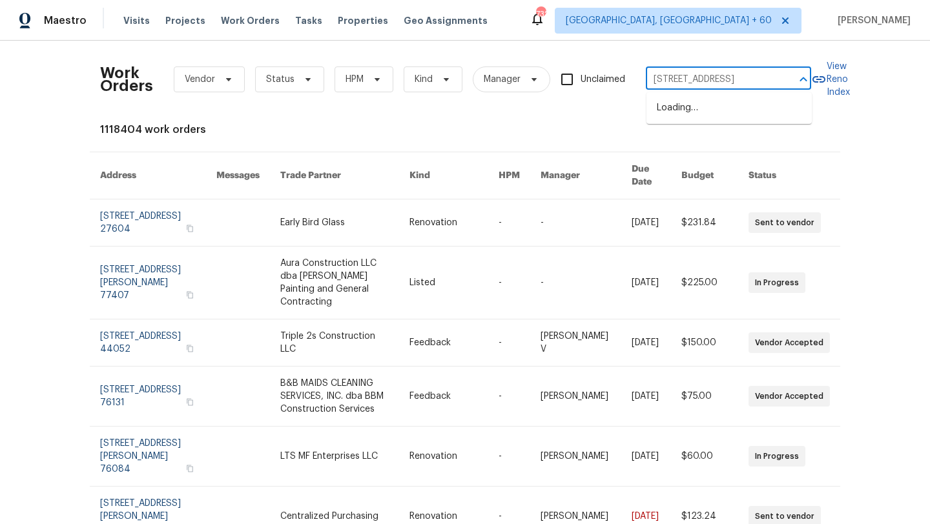
scroll to position [0, 85]
drag, startPoint x: 694, startPoint y: 77, endPoint x: 805, endPoint y: 75, distance: 111.7
click at [805, 76] on div "7045 Treeline Dr, Cumming, GA 30028 (Atlanta) ​" at bounding box center [728, 80] width 165 height 20
type input "7045 Treeline Dr"
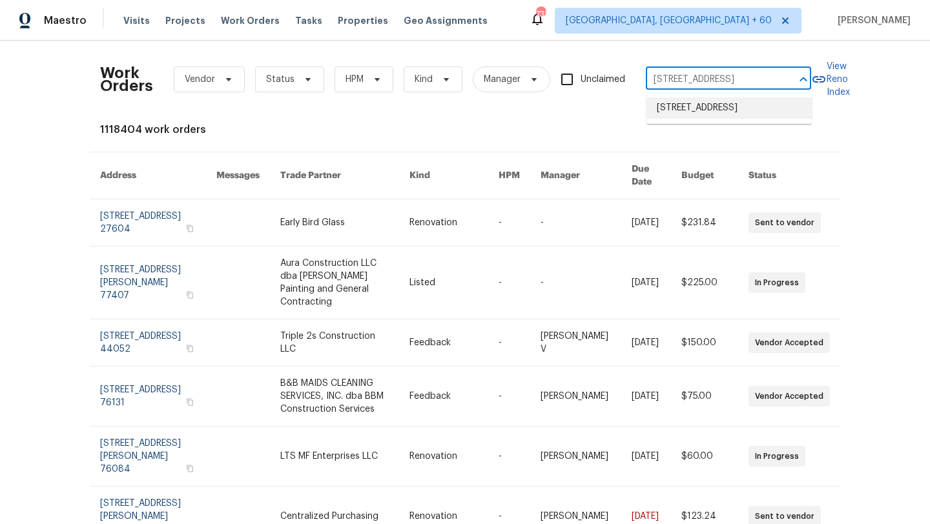
click at [758, 106] on li "7045 Treeline Dr, Cumming, GA 30028" at bounding box center [728, 108] width 165 height 21
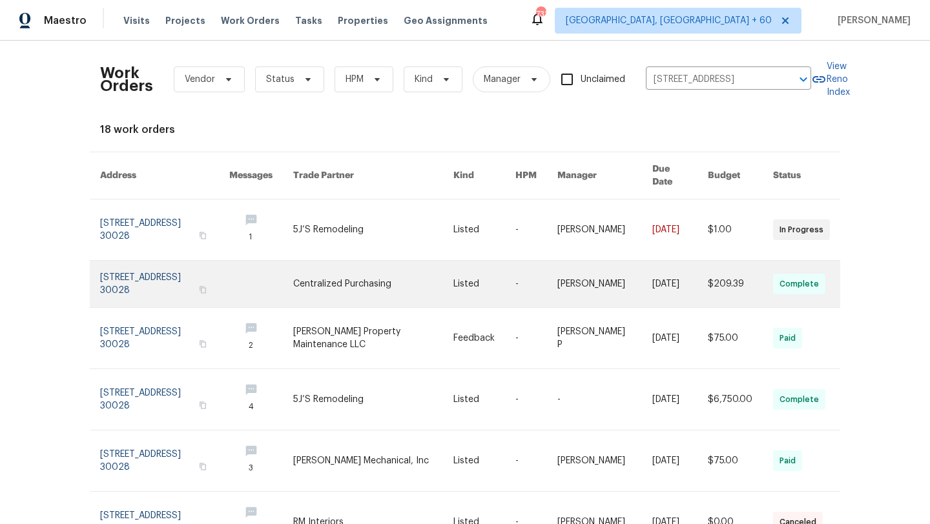
click at [148, 262] on link at bounding box center [164, 284] width 129 height 46
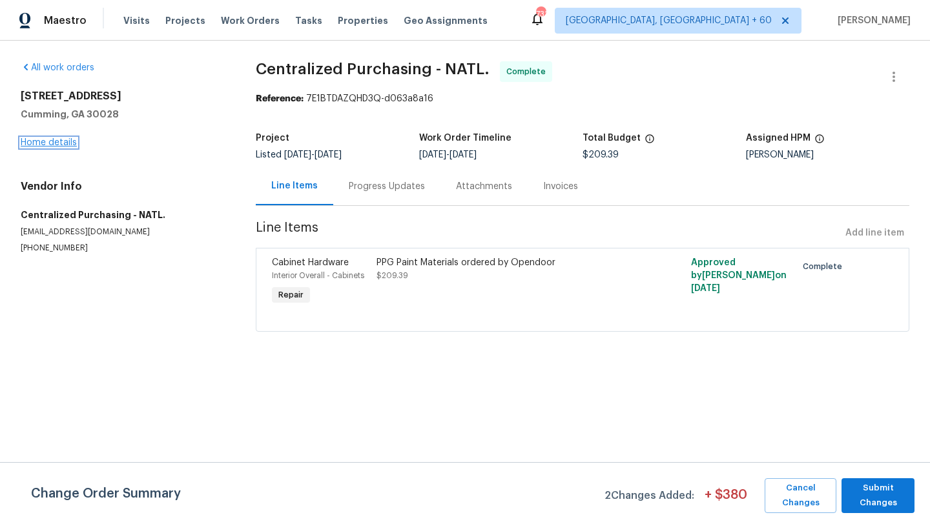
click at [57, 138] on link "Home details" at bounding box center [49, 142] width 56 height 9
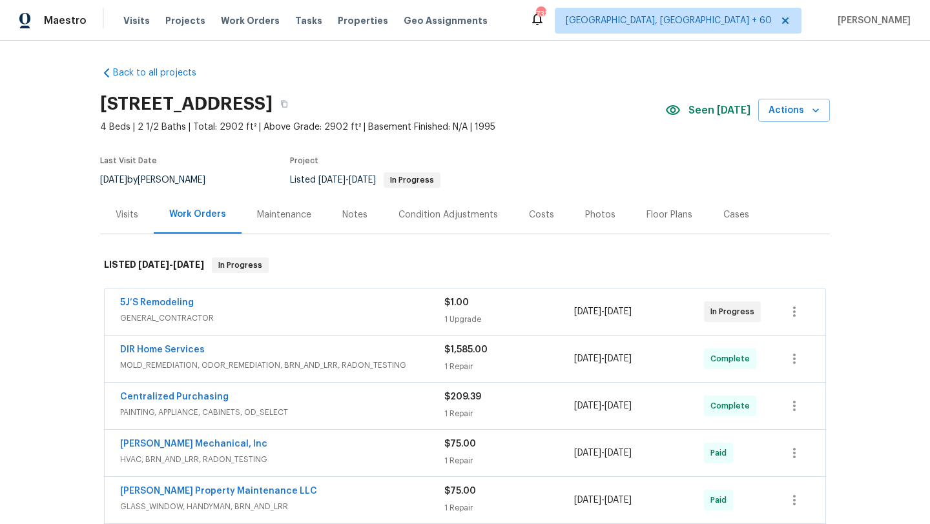
click at [225, 346] on div "DIR Home Services" at bounding box center [282, 351] width 324 height 15
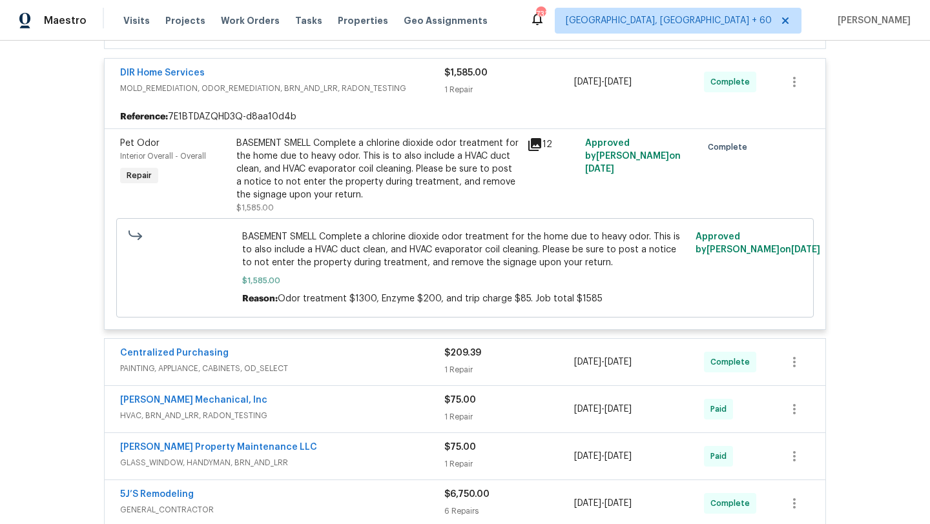
scroll to position [297, 0]
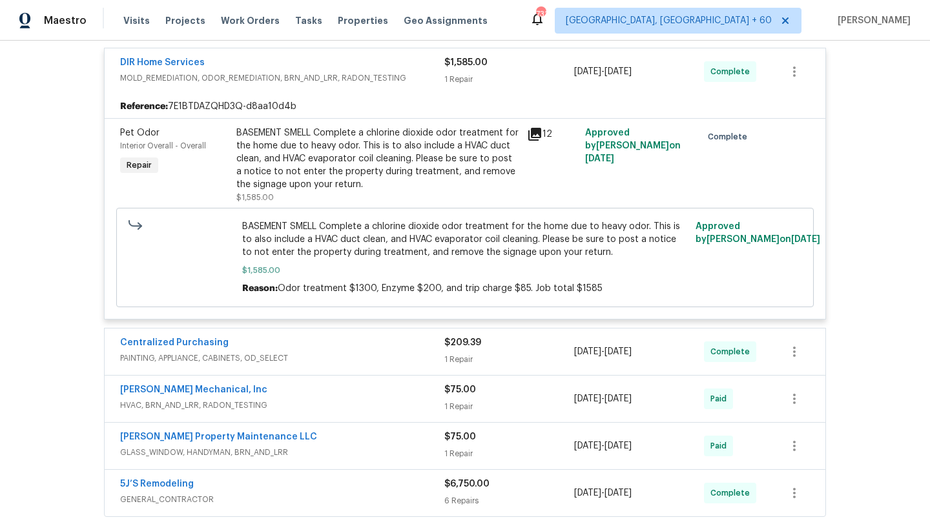
click at [369, 323] on div "5J’S Remodeling GENERAL_CONTRACTOR $1.00 1 Upgrade 9/3/2025 - 9/9/2025 In Progr…" at bounding box center [465, 255] width 722 height 526
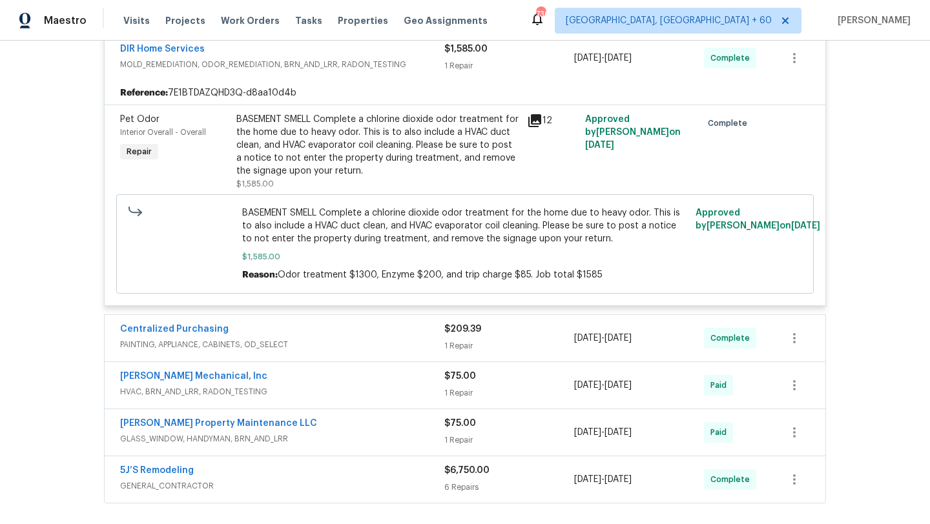
scroll to position [0, 0]
